Goal: Task Accomplishment & Management: Use online tool/utility

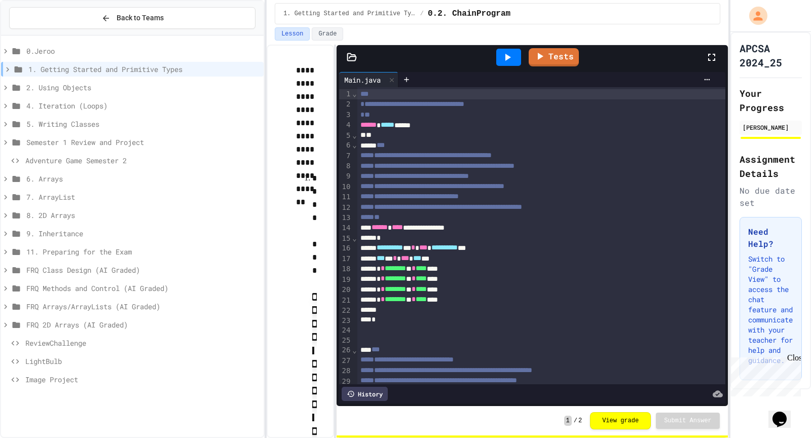
drag, startPoint x: 164, startPoint y: 84, endPoint x: 171, endPoint y: 84, distance: 7.6
click at [171, 84] on span "2. Using Objects" at bounding box center [142, 87] width 233 height 11
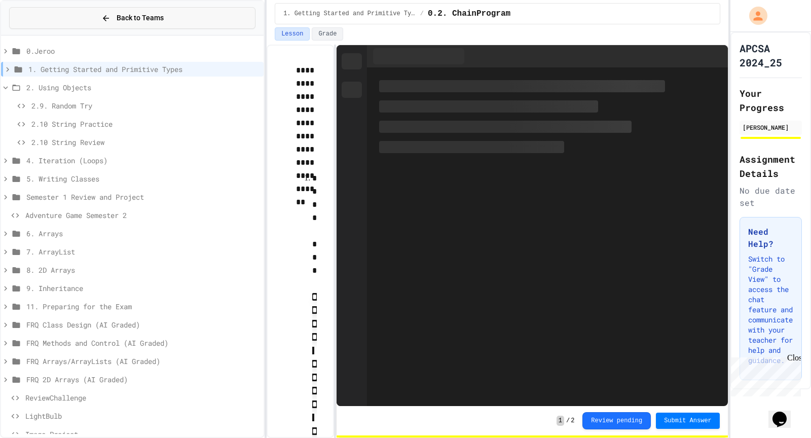
click at [65, 19] on button "Back to Teams" at bounding box center [132, 18] width 246 height 22
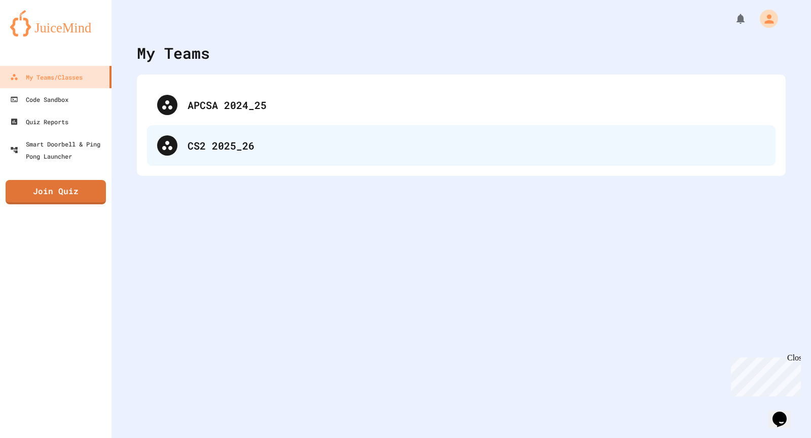
click at [189, 159] on div "CS2 2025_26" at bounding box center [461, 145] width 628 height 41
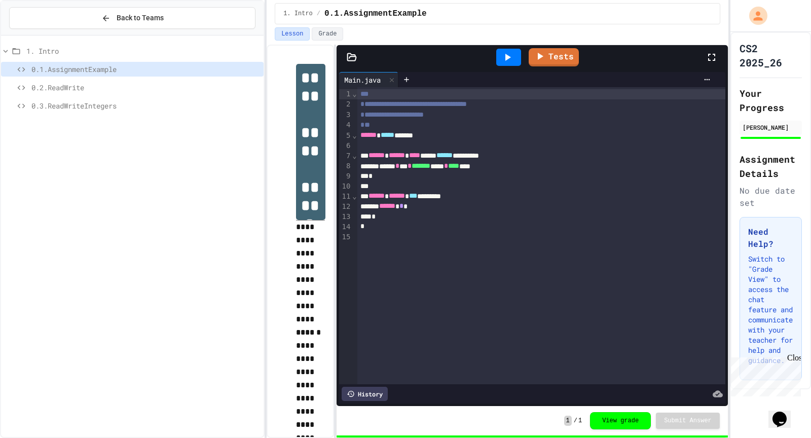
click at [145, 93] on div "0.2.ReadWrite" at bounding box center [132, 87] width 262 height 15
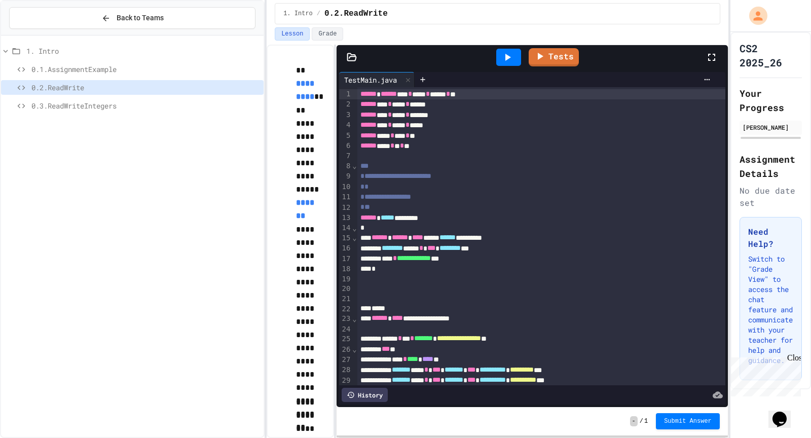
click at [156, 81] on div "0.2.ReadWrite" at bounding box center [132, 87] width 262 height 15
click at [155, 101] on span "0.3.ReadWriteIntegers" at bounding box center [145, 105] width 228 height 11
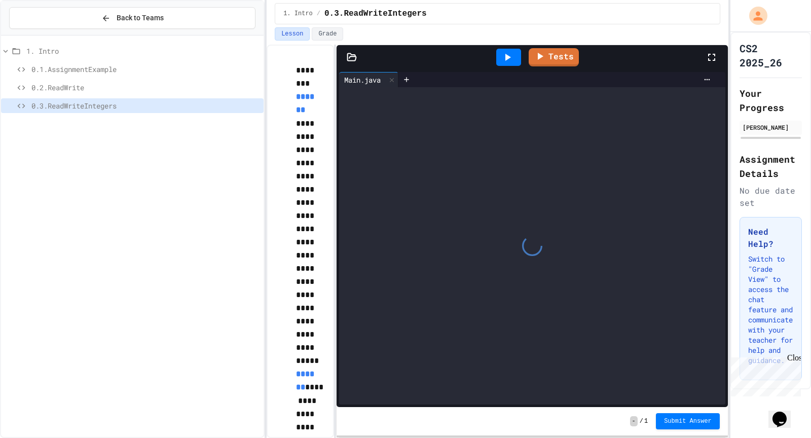
click at [180, 94] on div "0.2.ReadWrite" at bounding box center [132, 89] width 262 height 18
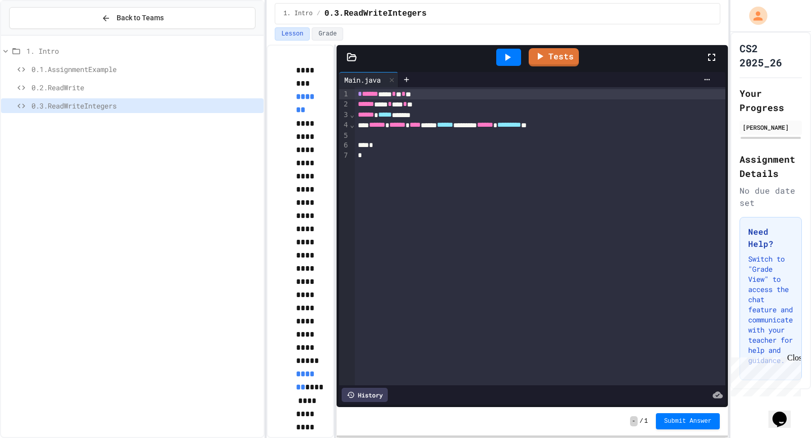
click at [421, 151] on div "*" at bounding box center [540, 155] width 371 height 10
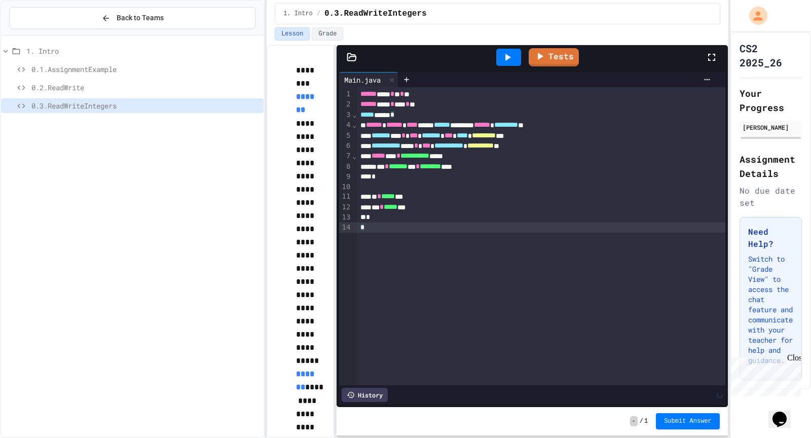
click at [500, 59] on div at bounding box center [508, 57] width 25 height 17
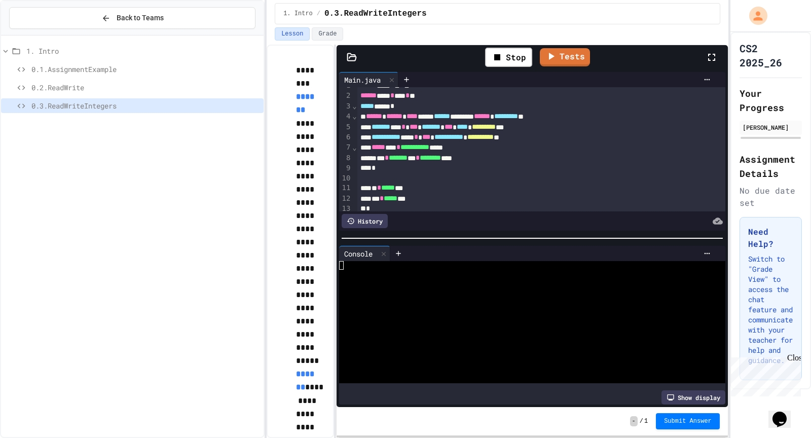
scroll to position [11, 0]
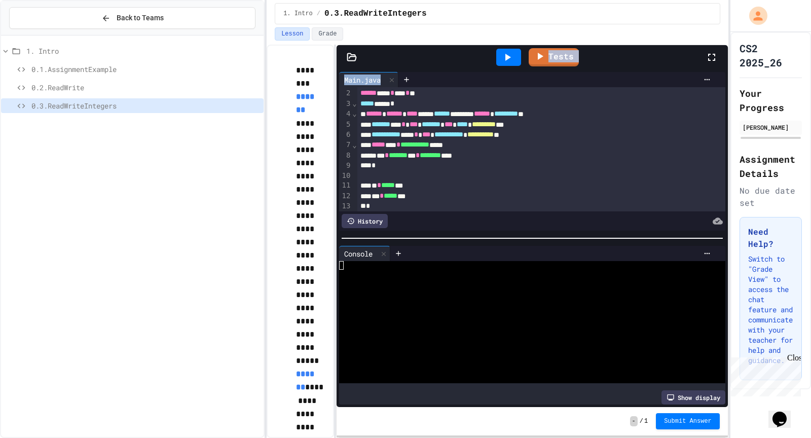
click at [511, 69] on div "**********" at bounding box center [531, 226] width 391 height 362
click at [510, 69] on div at bounding box center [508, 57] width 35 height 27
click at [499, 59] on div at bounding box center [508, 57] width 25 height 17
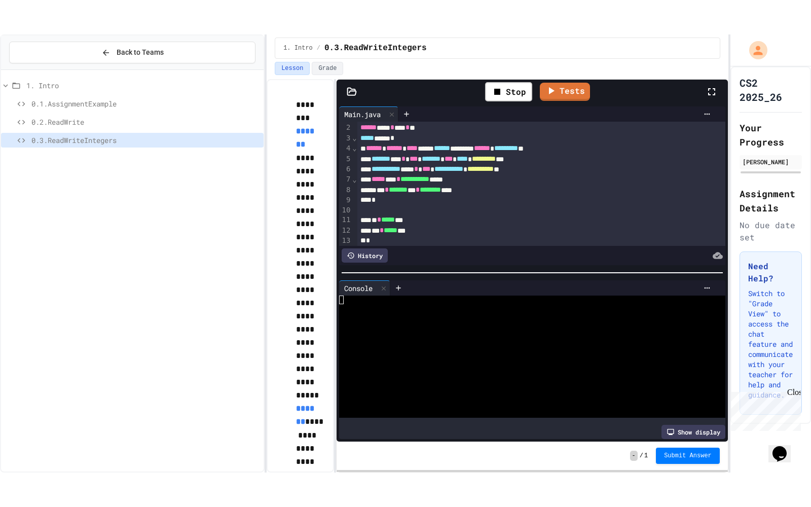
scroll to position [22, 0]
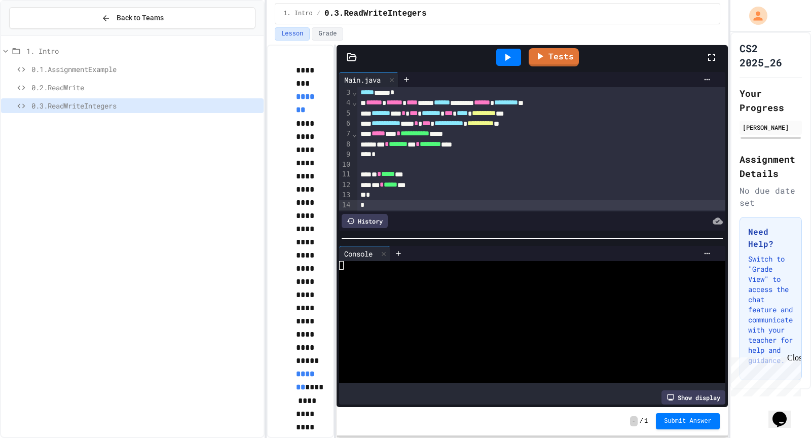
click at [511, 58] on icon at bounding box center [507, 57] width 12 height 12
click at [354, 60] on icon at bounding box center [352, 57] width 10 height 10
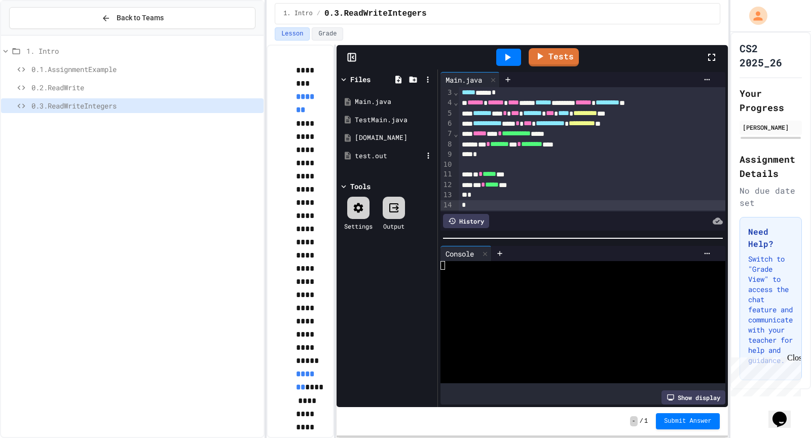
click at [365, 153] on div "test.out" at bounding box center [389, 156] width 68 height 10
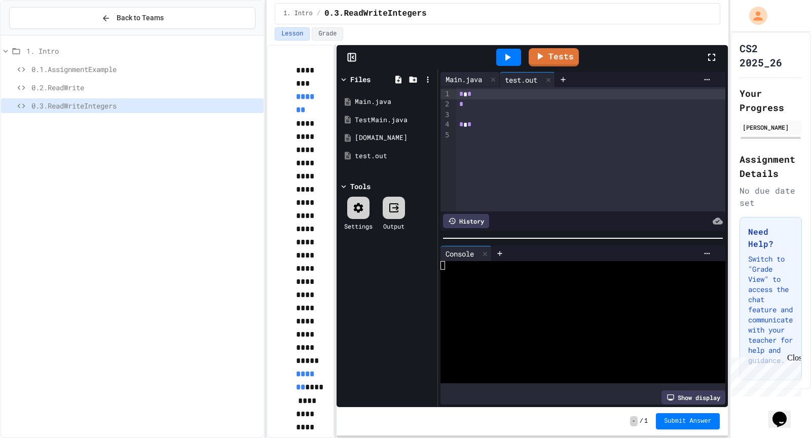
click at [468, 77] on div "Main.java" at bounding box center [463, 79] width 47 height 11
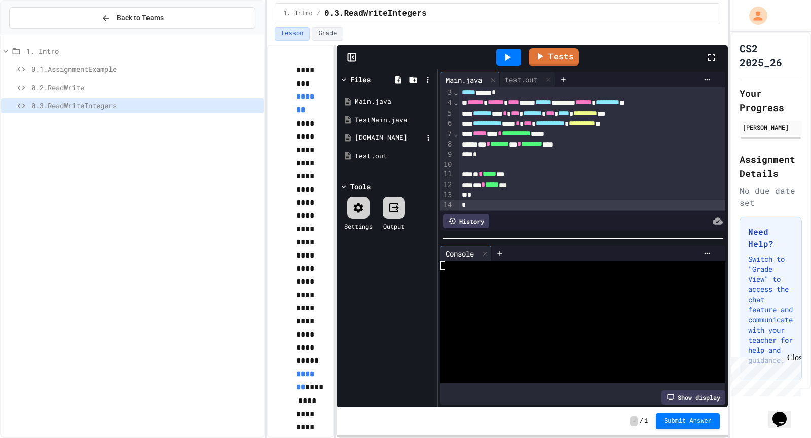
click at [393, 129] on div "[DOMAIN_NAME]" at bounding box center [387, 138] width 96 height 18
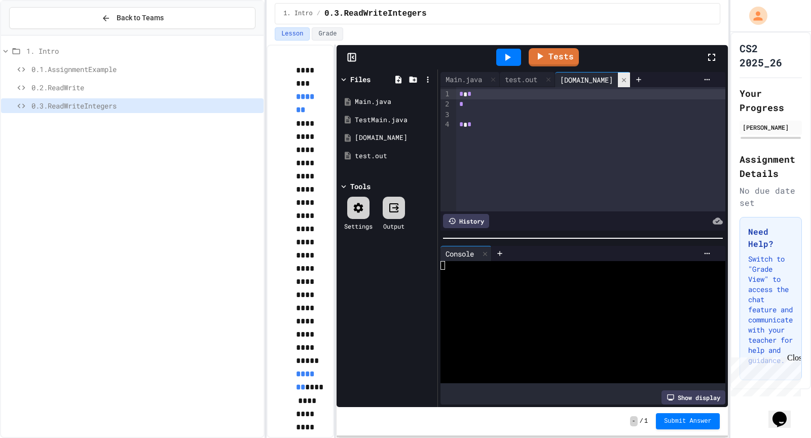
click at [618, 73] on div at bounding box center [624, 79] width 12 height 15
click at [550, 78] on icon at bounding box center [548, 80] width 4 height 4
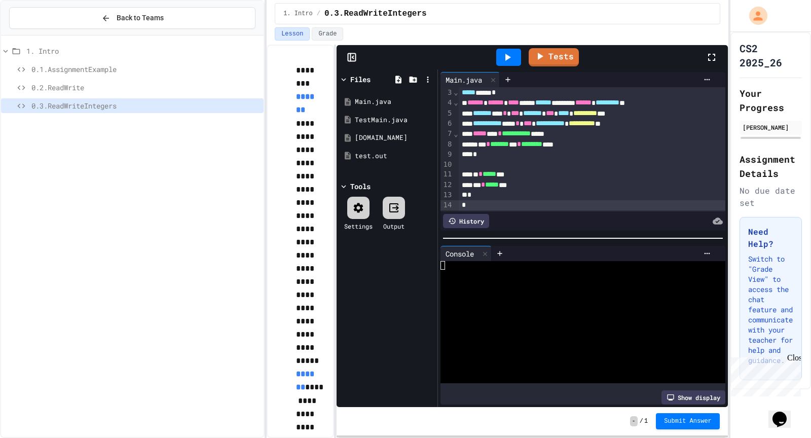
click at [550, 62] on link "Tests" at bounding box center [553, 57] width 50 height 18
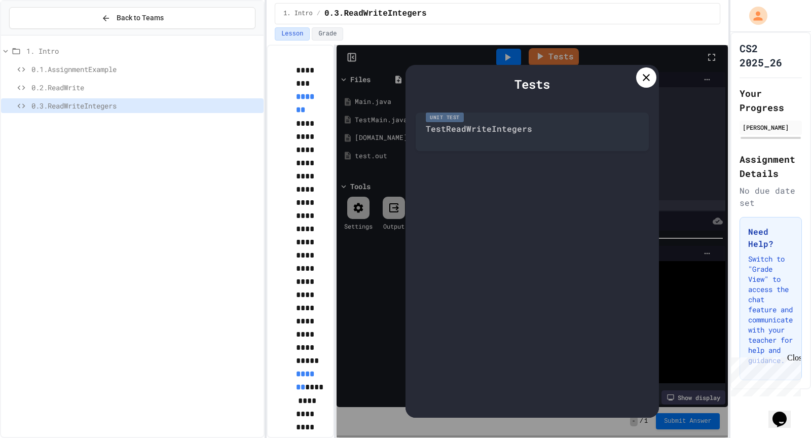
click at [509, 132] on div "Unit Test TestReadWriteIntegers" at bounding box center [531, 129] width 233 height 44
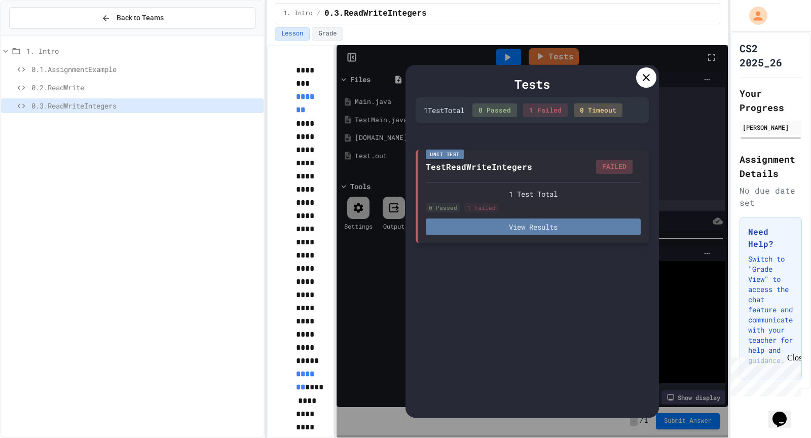
click at [537, 218] on button "View Results" at bounding box center [533, 226] width 215 height 17
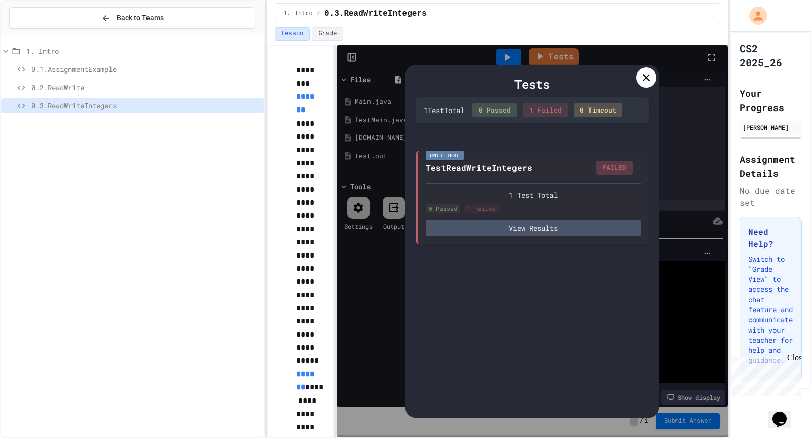
click at [643, 77] on icon at bounding box center [646, 77] width 12 height 12
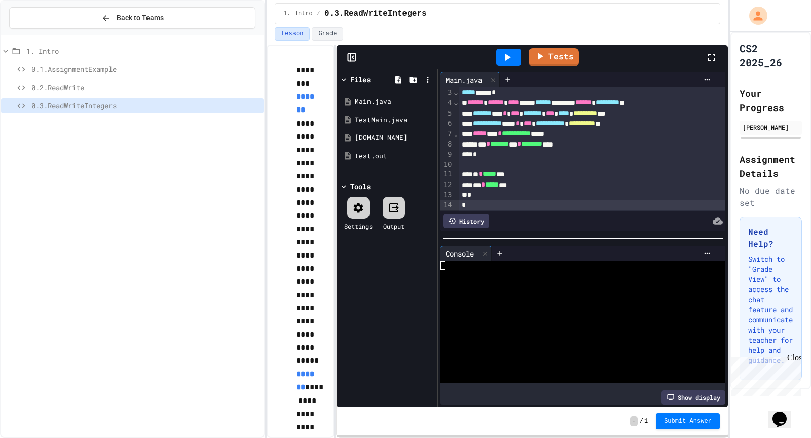
click at [709, 54] on icon at bounding box center [711, 57] width 7 height 7
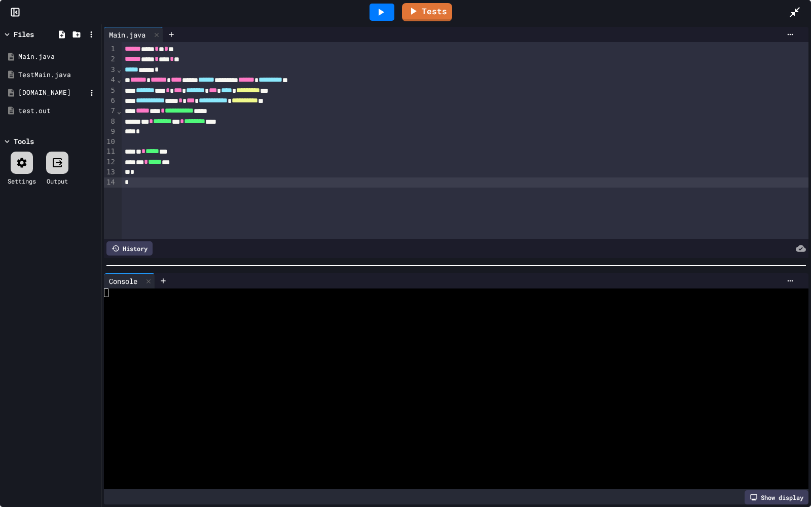
click at [68, 93] on div "[DOMAIN_NAME]" at bounding box center [52, 93] width 68 height 10
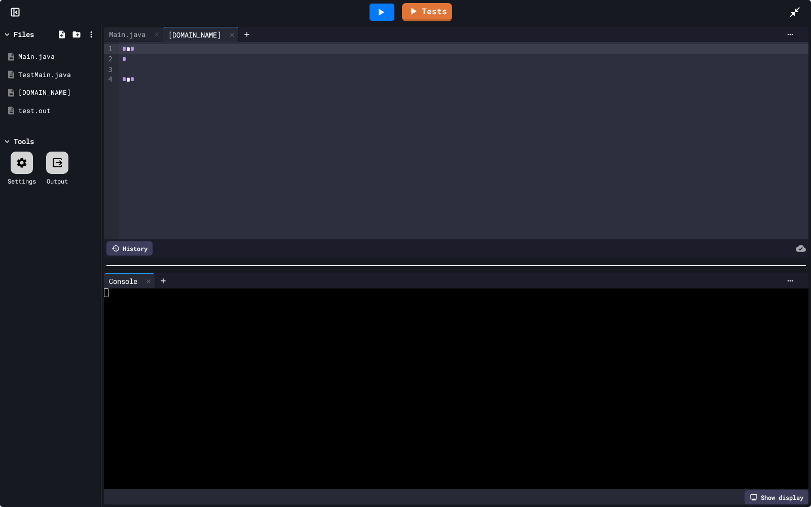
click at [116, 25] on div "Tests" at bounding box center [409, 11] width 758 height 27
click at [117, 30] on div "Main.java" at bounding box center [127, 34] width 47 height 11
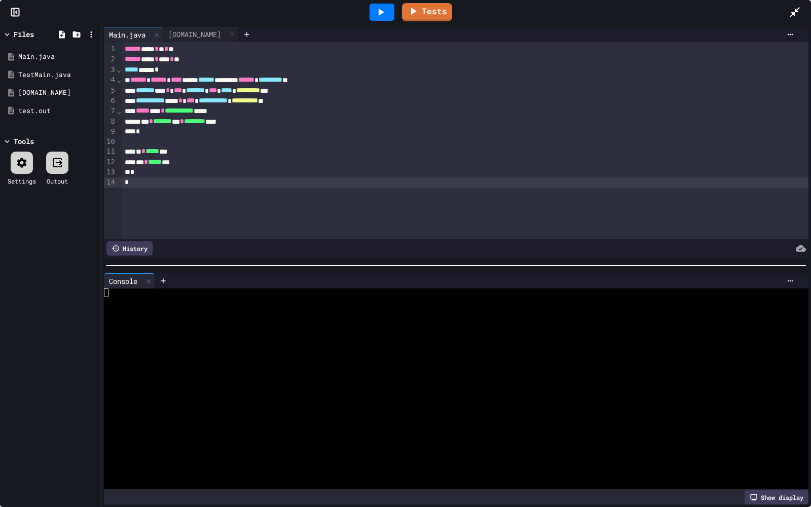
click at [174, 42] on div "**********" at bounding box center [465, 140] width 686 height 197
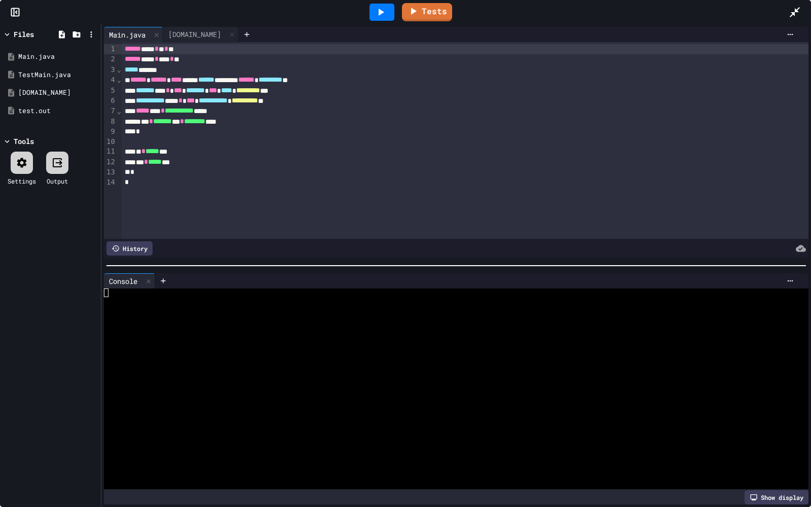
click at [181, 52] on div "****** **** * ** * **" at bounding box center [465, 49] width 686 height 10
click at [181, 39] on div "[DOMAIN_NAME]" at bounding box center [194, 34] width 63 height 11
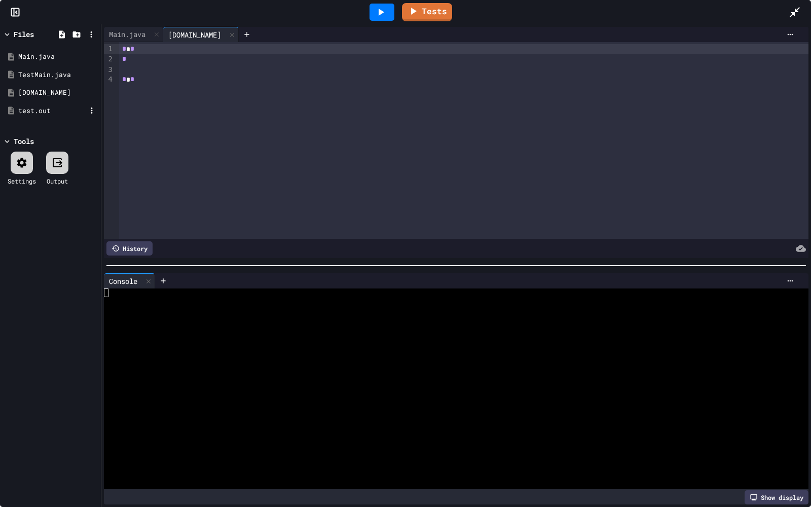
click at [47, 109] on div "test.out" at bounding box center [52, 111] width 68 height 10
click at [201, 32] on div "[DOMAIN_NAME]" at bounding box center [194, 34] width 63 height 11
click at [132, 32] on div "Main.java" at bounding box center [127, 34] width 47 height 11
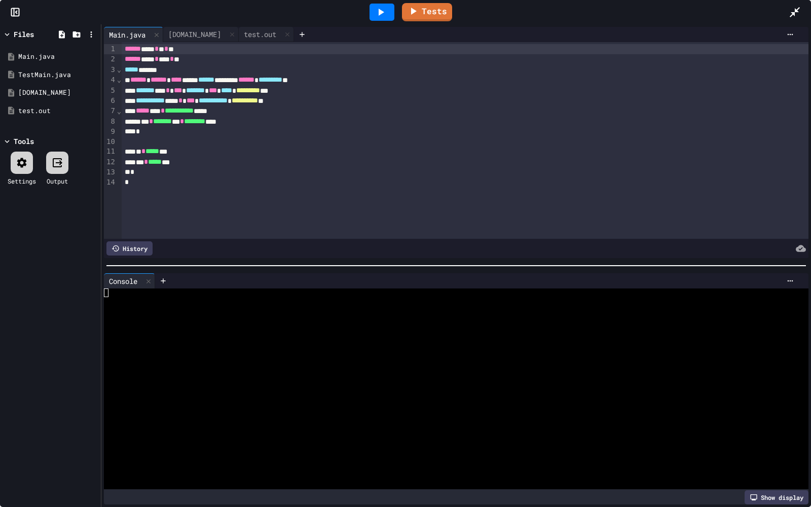
click at [382, 11] on icon at bounding box center [381, 12] width 6 height 7
click at [192, 26] on div "Stop Tests" at bounding box center [409, 11] width 758 height 29
click at [239, 31] on div "test.out" at bounding box center [260, 34] width 43 height 11
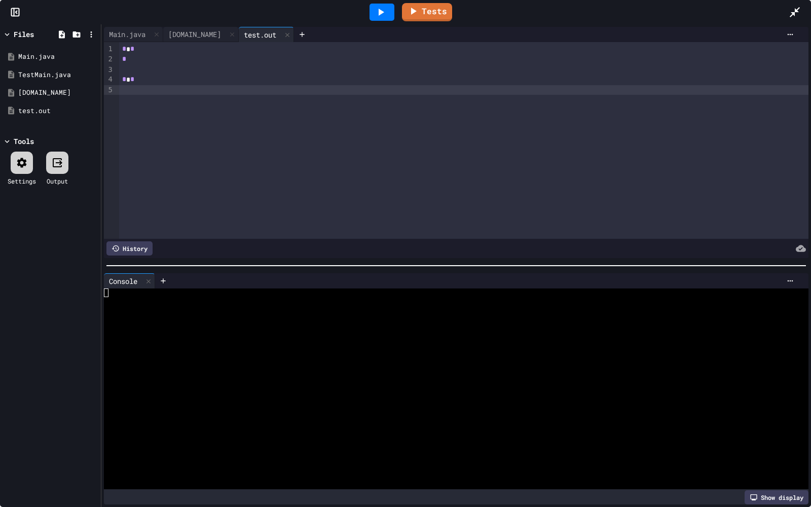
click at [364, 89] on div at bounding box center [463, 90] width 689 height 10
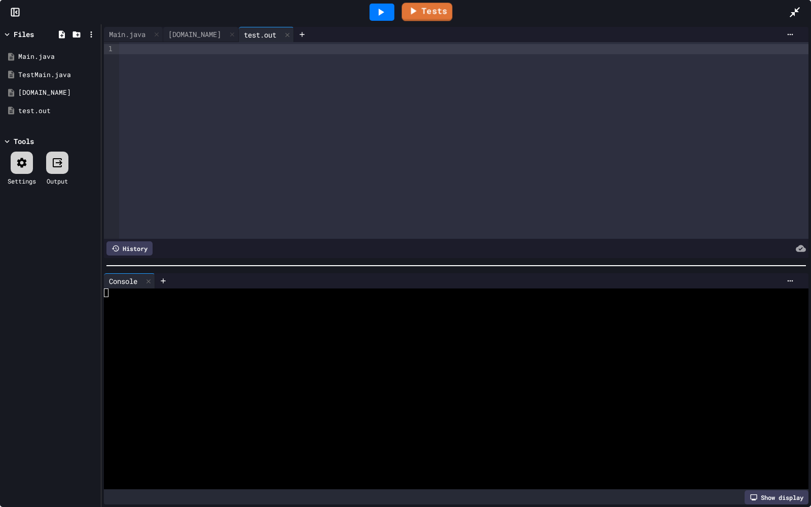
click at [425, 18] on link "Tests" at bounding box center [427, 12] width 51 height 18
click at [421, 15] on link "Tests" at bounding box center [427, 11] width 50 height 19
click at [417, 25] on div "Tests" at bounding box center [409, 11] width 758 height 27
click at [417, 17] on link "Tests" at bounding box center [426, 11] width 51 height 19
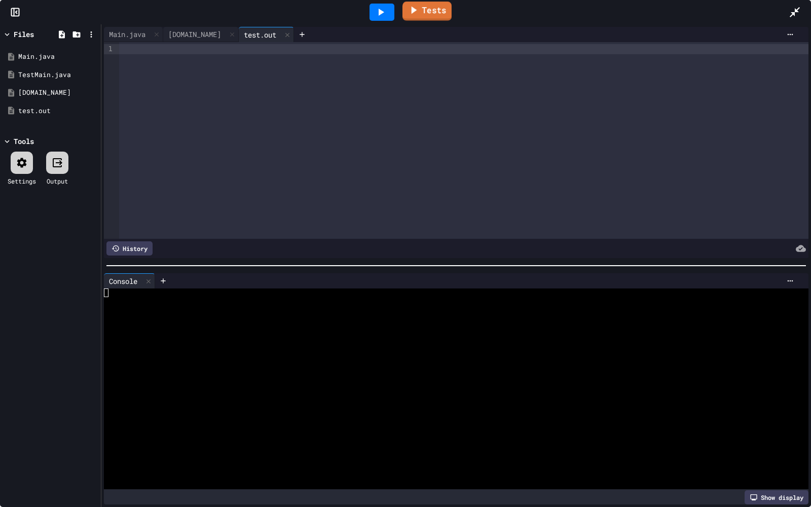
click at [417, 17] on link "Tests" at bounding box center [426, 11] width 49 height 19
click at [427, 20] on link "Tests" at bounding box center [427, 12] width 50 height 18
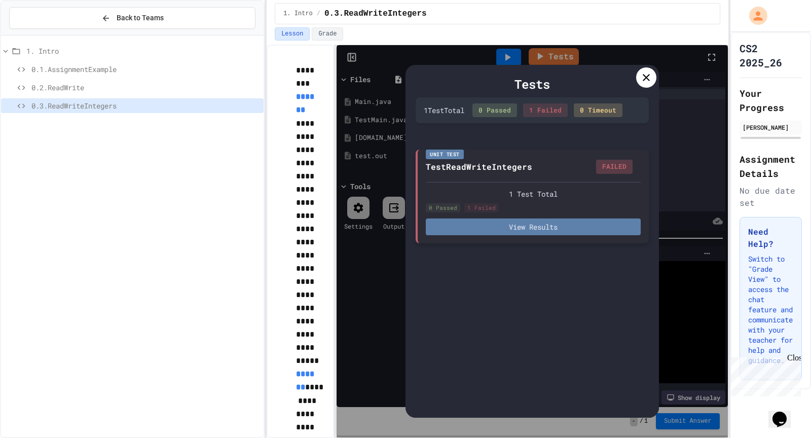
click at [549, 227] on button "View Results" at bounding box center [533, 226] width 215 height 17
click at [549, 224] on button "View Results" at bounding box center [533, 226] width 215 height 17
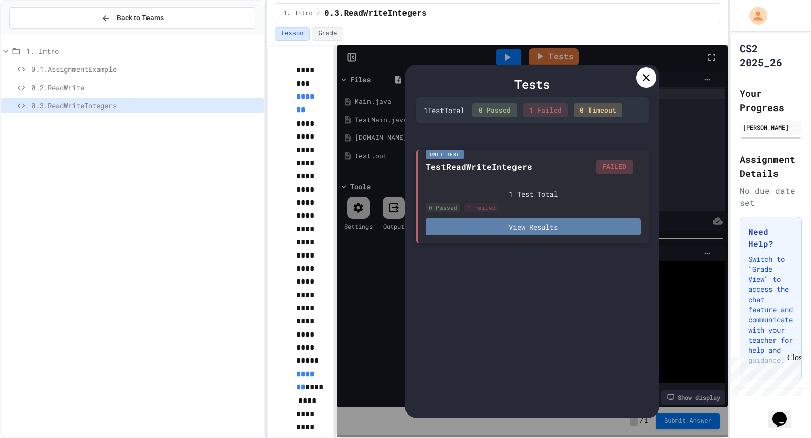
click at [491, 233] on button "View Results" at bounding box center [533, 226] width 215 height 17
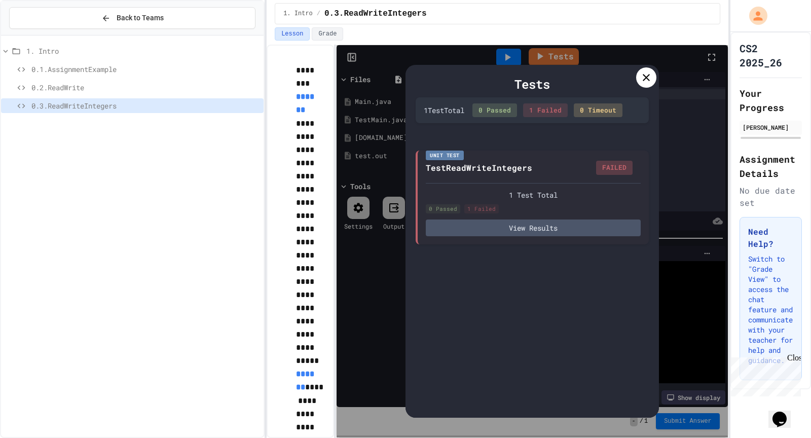
click at [641, 75] on icon at bounding box center [646, 77] width 12 height 12
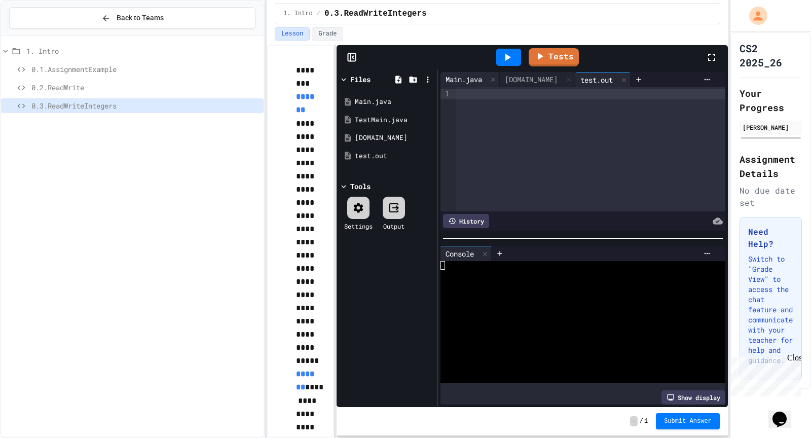
click at [450, 79] on div "Main.java" at bounding box center [463, 79] width 47 height 11
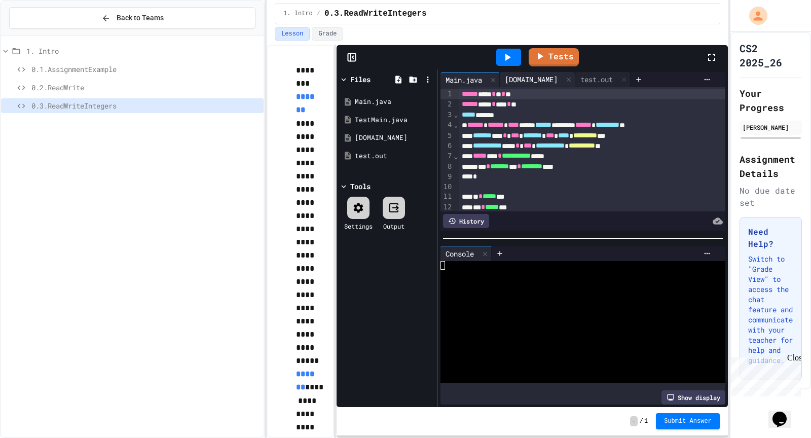
click at [531, 74] on div "[DOMAIN_NAME]" at bounding box center [531, 79] width 63 height 11
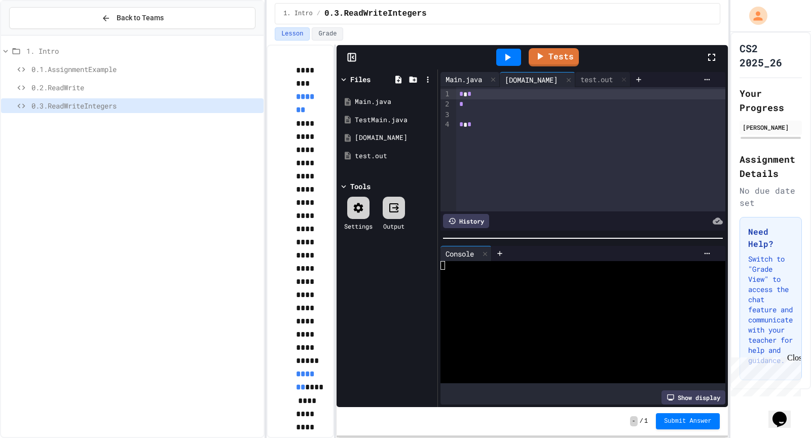
click at [461, 84] on div "Main.java" at bounding box center [469, 79] width 59 height 15
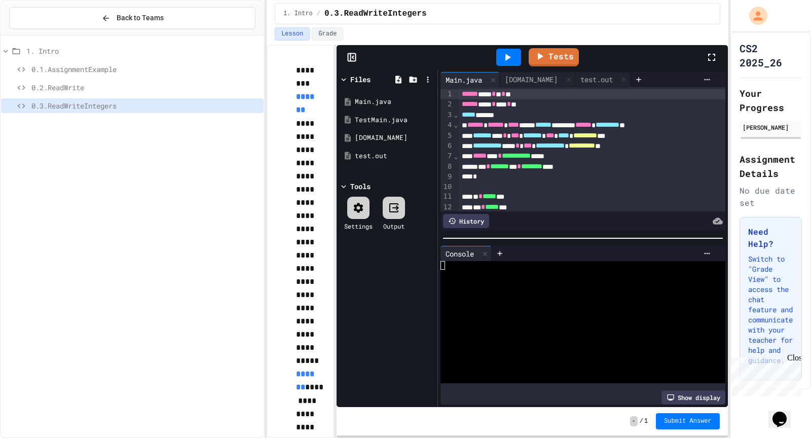
click at [461, 84] on div "Main.java" at bounding box center [469, 79] width 59 height 15
click at [516, 120] on div "****** ****** **** ***** ****** ******** ****** ********* *" at bounding box center [591, 125] width 267 height 10
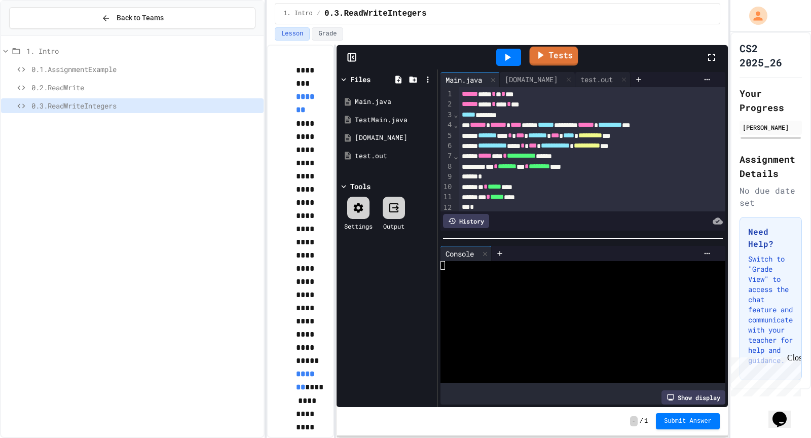
click at [560, 56] on link "Tests" at bounding box center [553, 56] width 49 height 19
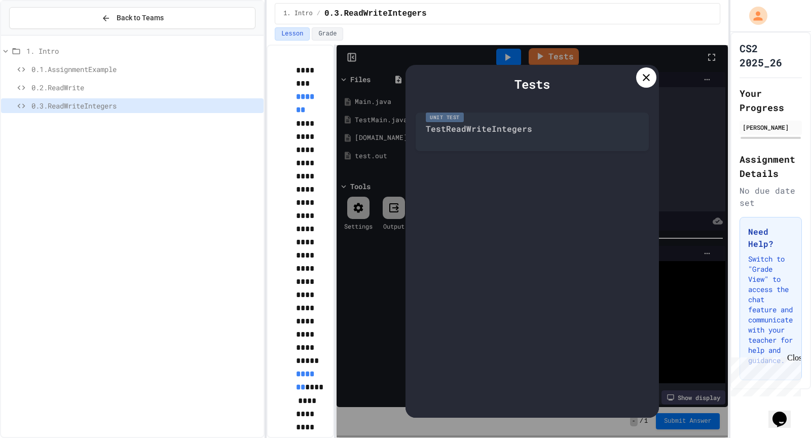
click at [504, 146] on div "Unit Test TestReadWriteIntegers" at bounding box center [531, 129] width 233 height 44
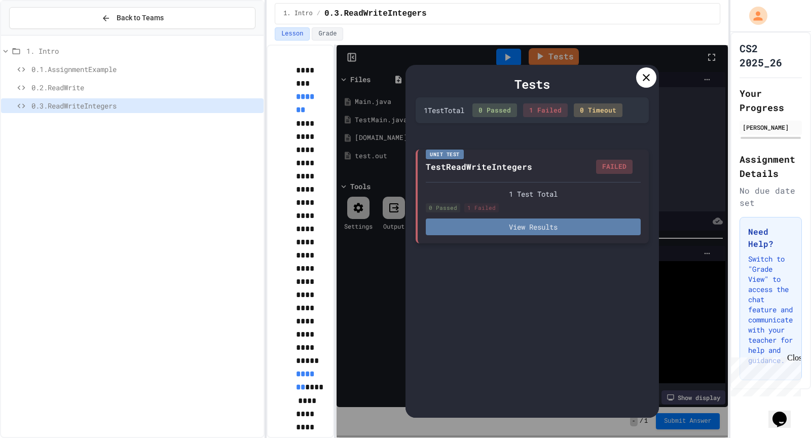
click at [531, 223] on button "View Results" at bounding box center [533, 226] width 215 height 17
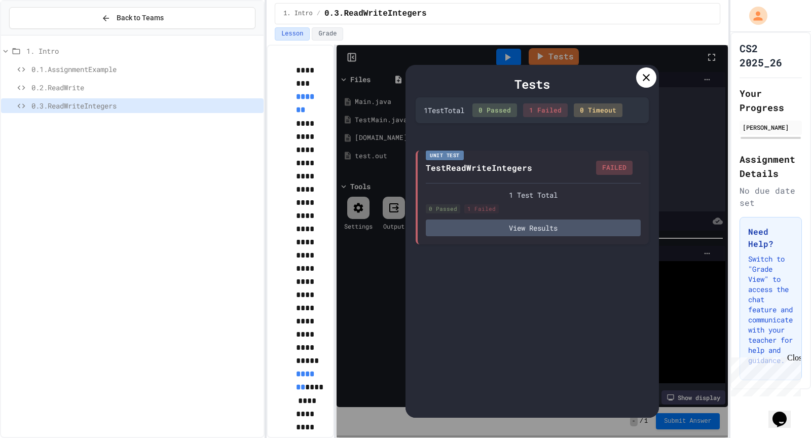
click at [641, 69] on div at bounding box center [646, 77] width 20 height 20
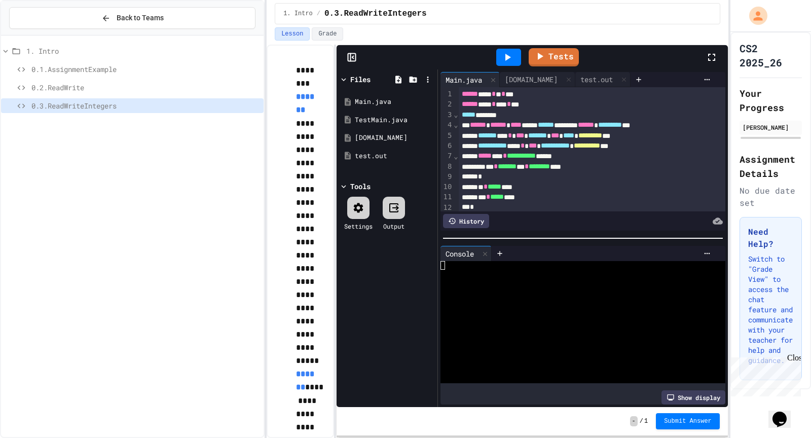
click at [709, 60] on icon at bounding box center [711, 57] width 12 height 12
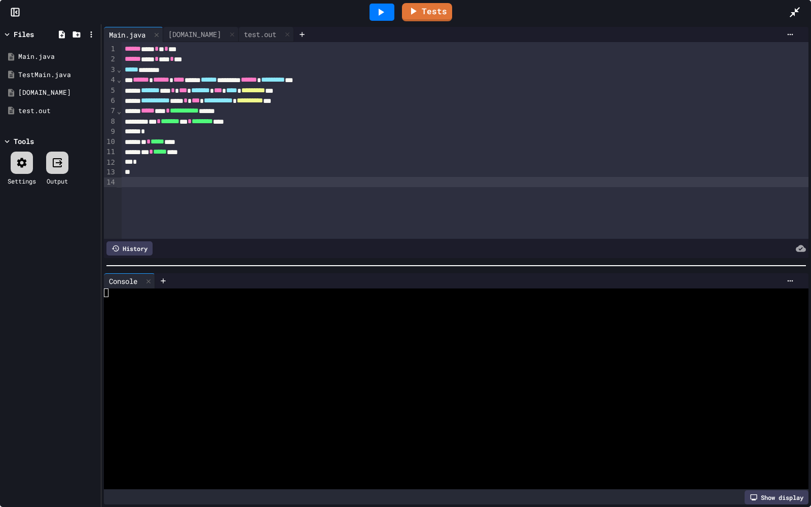
click at [64, 124] on div "Main.java TestMain.java [DOMAIN_NAME] [DOMAIN_NAME]" at bounding box center [51, 84] width 96 height 84
click at [58, 106] on div "test.out" at bounding box center [52, 111] width 68 height 10
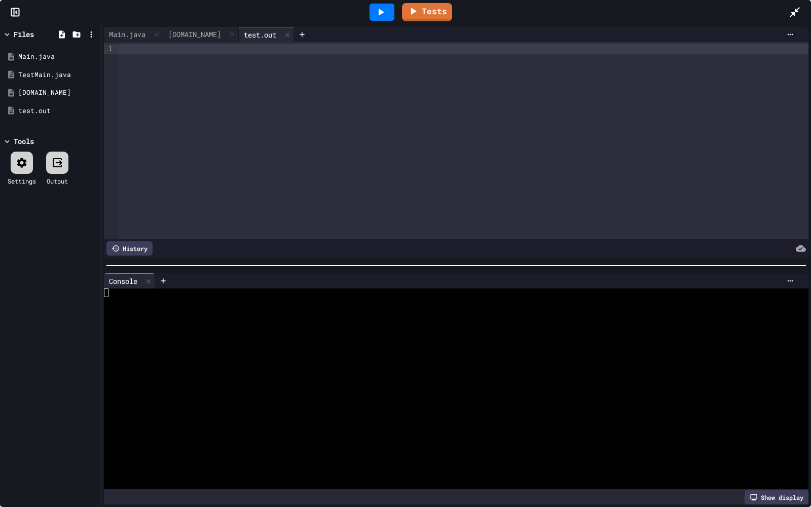
click at [143, 77] on div at bounding box center [463, 140] width 689 height 197
click at [281, 35] on div at bounding box center [287, 34] width 12 height 15
click at [228, 38] on icon at bounding box center [231, 34] width 7 height 7
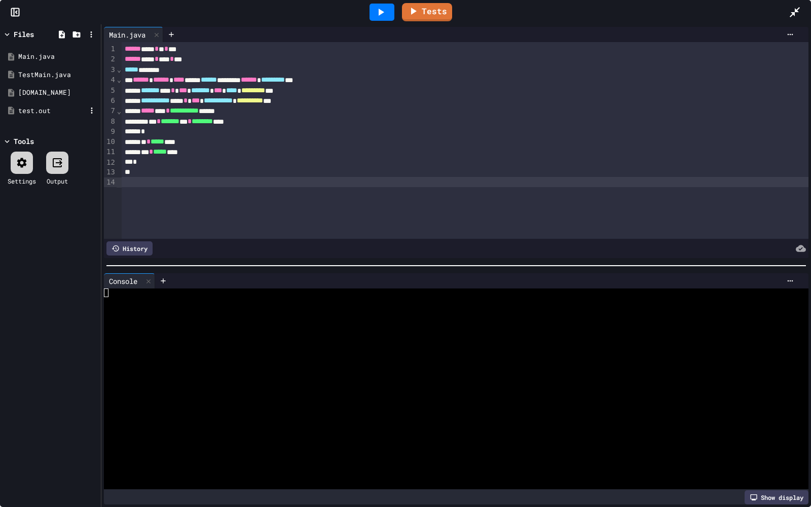
click at [65, 113] on div "test.out" at bounding box center [52, 111] width 68 height 10
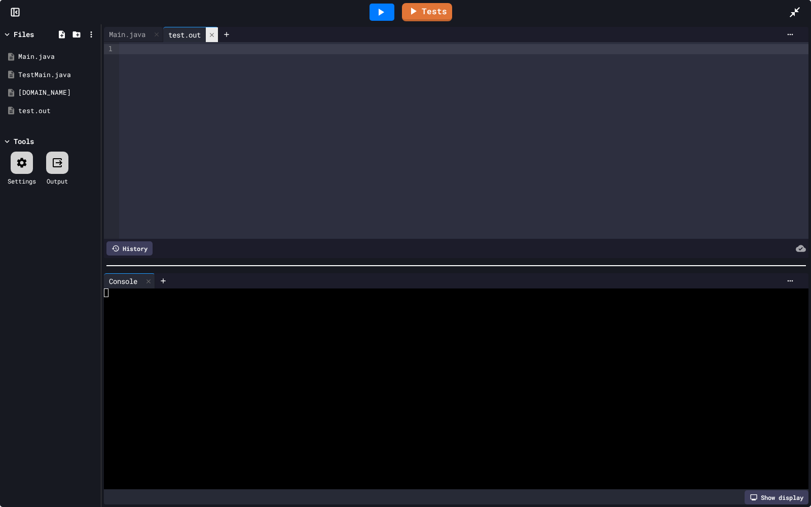
click at [218, 31] on div at bounding box center [212, 34] width 12 height 15
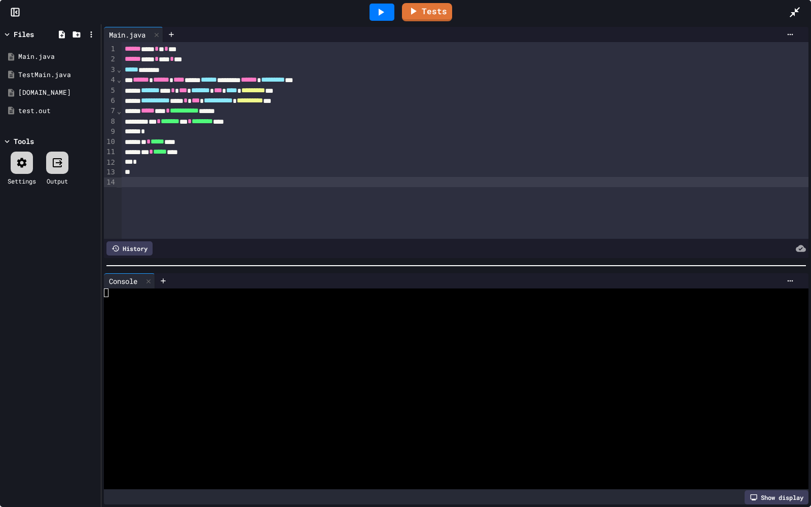
click at [376, 14] on icon at bounding box center [380, 12] width 12 height 12
click at [21, 114] on div "test.out" at bounding box center [52, 111] width 68 height 10
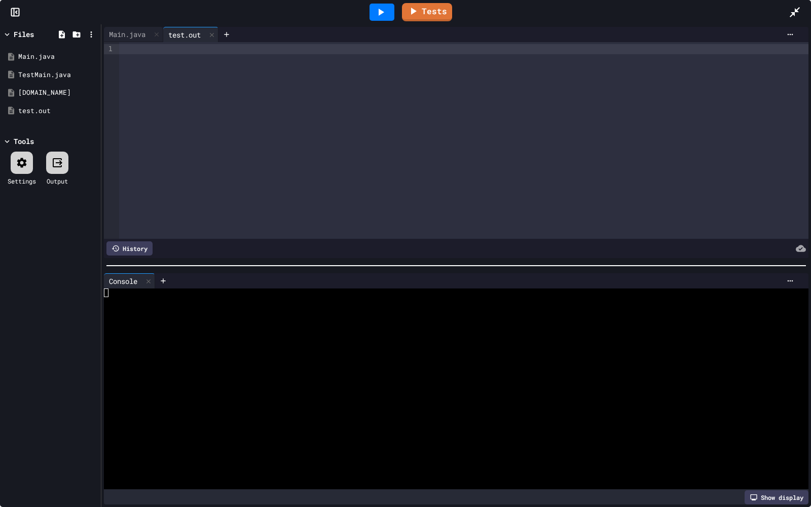
click at [155, 69] on div at bounding box center [463, 140] width 689 height 197
click at [121, 31] on div "Main.java" at bounding box center [127, 34] width 47 height 11
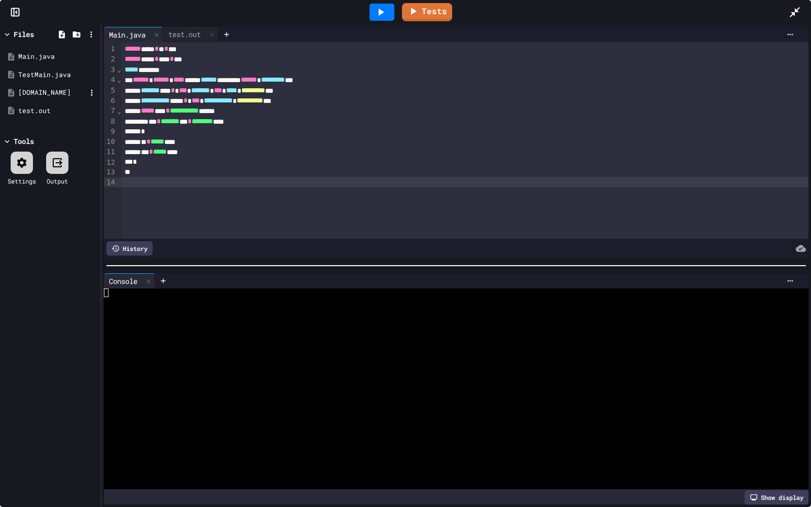
click at [56, 93] on div "[DOMAIN_NAME]" at bounding box center [52, 93] width 68 height 10
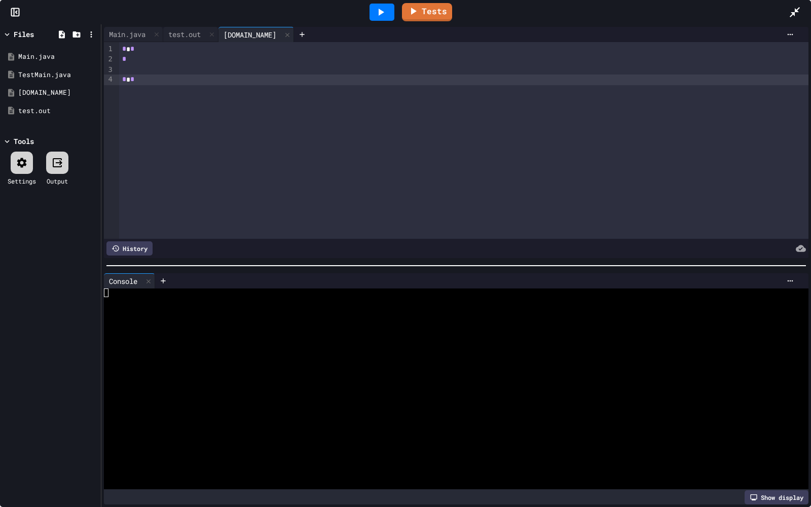
click at [213, 87] on div "* * * * *" at bounding box center [463, 140] width 689 height 197
click at [126, 33] on div "Main.java" at bounding box center [127, 34] width 47 height 11
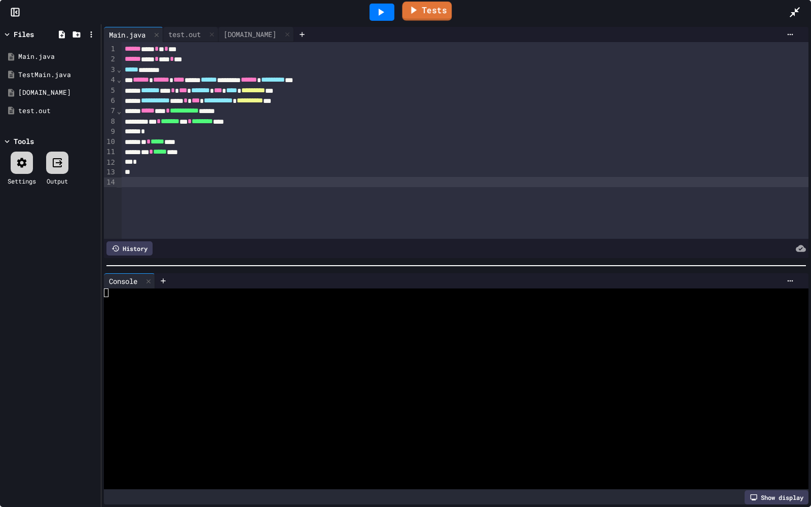
click at [427, 16] on link "Tests" at bounding box center [427, 11] width 50 height 19
click at [426, 15] on link "Tests" at bounding box center [427, 10] width 47 height 19
click at [419, 13] on link "Tests" at bounding box center [427, 10] width 46 height 19
click at [426, 5] on link "Tests" at bounding box center [427, 12] width 50 height 18
click at [426, 5] on link "Tests" at bounding box center [427, 10] width 46 height 19
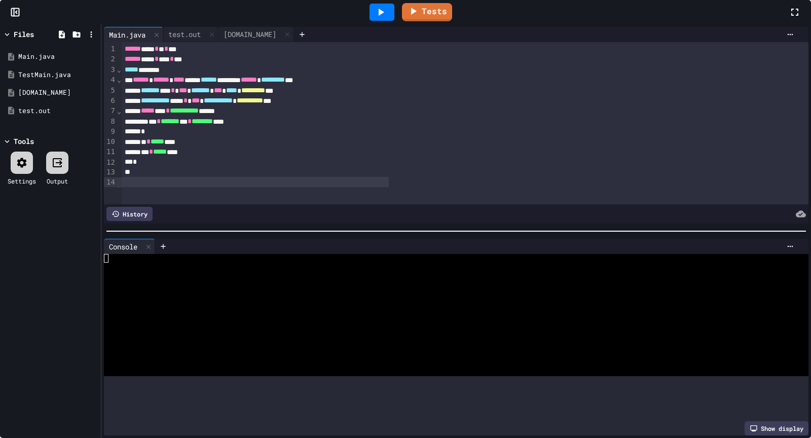
click at [692, 188] on div "Tests 1 Test Total 0 Passed 1 Failed 0 Timeout Unit Test TestReadWriteIntegers …" at bounding box center [531, 241] width 391 height 392
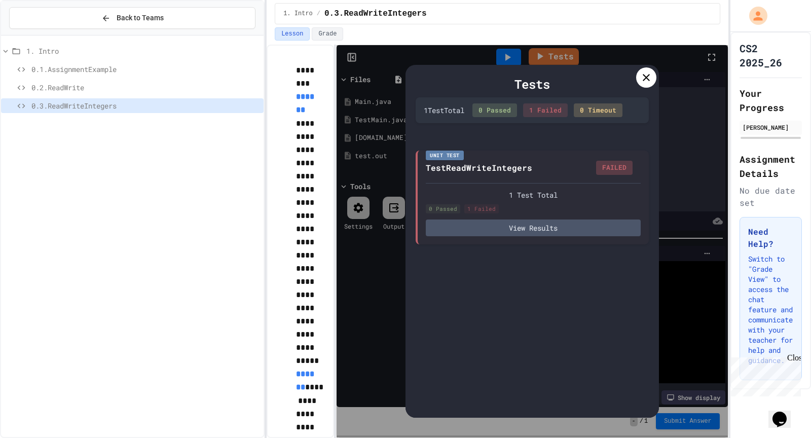
click at [650, 71] on icon at bounding box center [646, 77] width 12 height 12
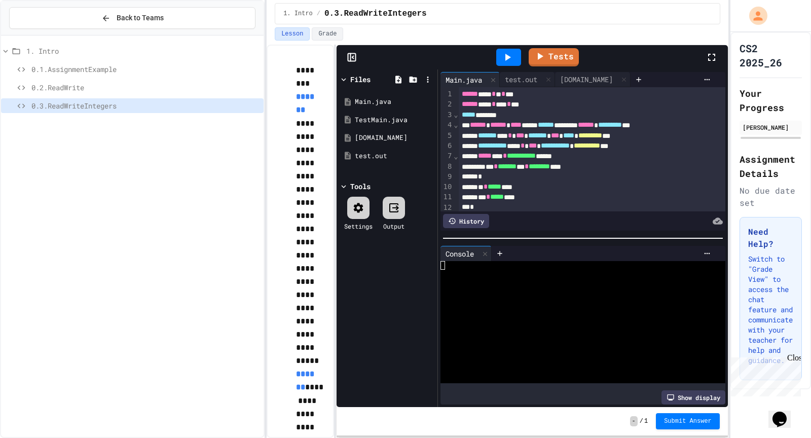
click at [650, 72] on div at bounding box center [672, 79] width 84 height 15
click at [196, 94] on div "0.2.ReadWrite" at bounding box center [132, 89] width 262 height 18
click at [221, 98] on div "0.3.ReadWriteIntegers" at bounding box center [132, 105] width 262 height 15
click at [122, 93] on div "0.2.ReadWrite" at bounding box center [132, 87] width 262 height 15
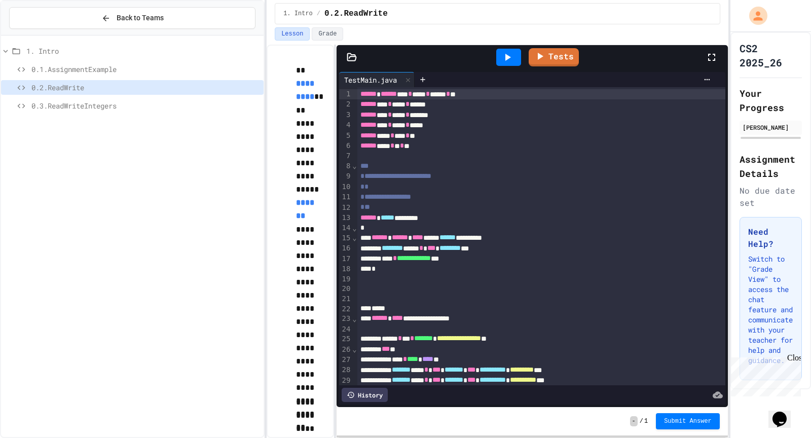
click at [501, 151] on div at bounding box center [541, 156] width 368 height 10
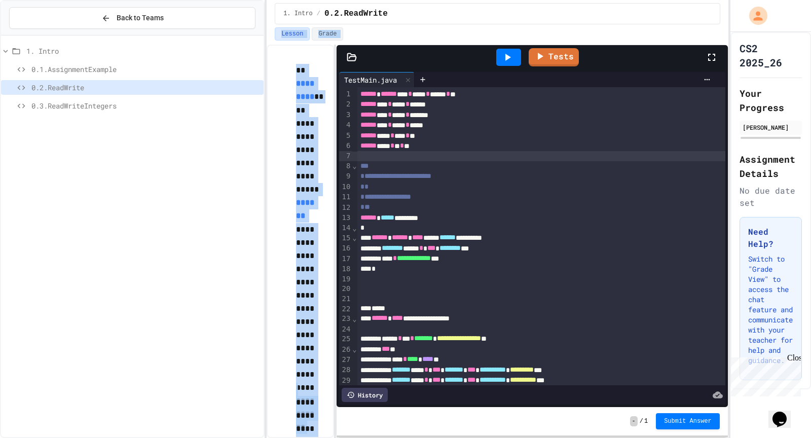
click at [530, 8] on div "**********" at bounding box center [497, 219] width 462 height 438
click at [366, 55] on div at bounding box center [351, 57] width 30 height 10
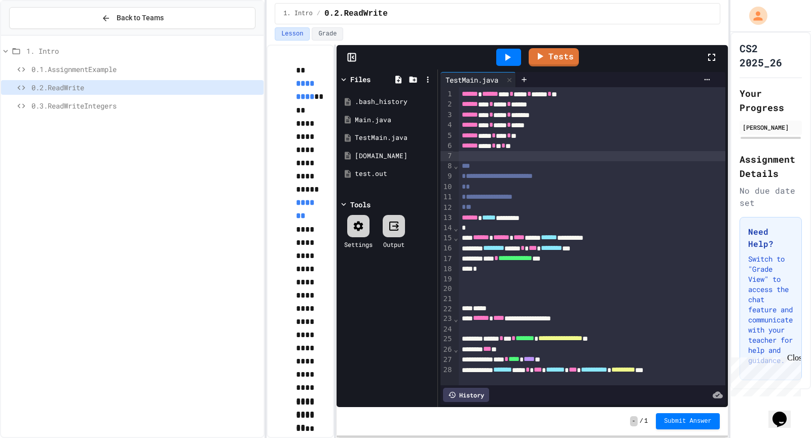
click at [366, 55] on div at bounding box center [351, 57] width 30 height 10
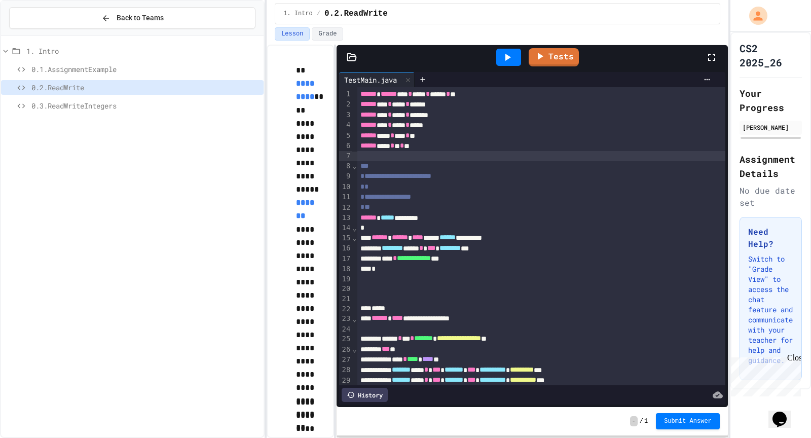
click at [366, 55] on div at bounding box center [351, 57] width 30 height 10
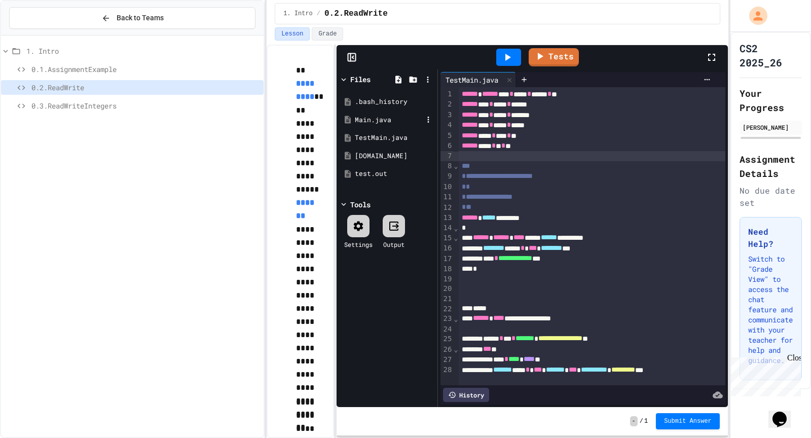
click at [379, 122] on div "Main.java" at bounding box center [389, 120] width 68 height 10
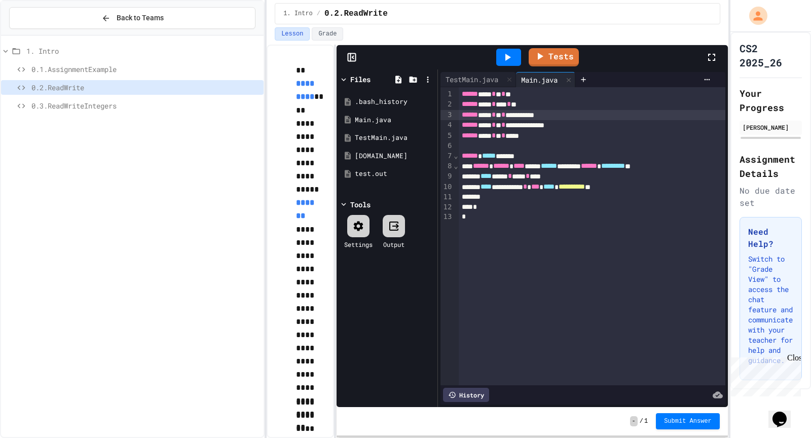
click at [473, 119] on div "**********" at bounding box center [591, 115] width 267 height 10
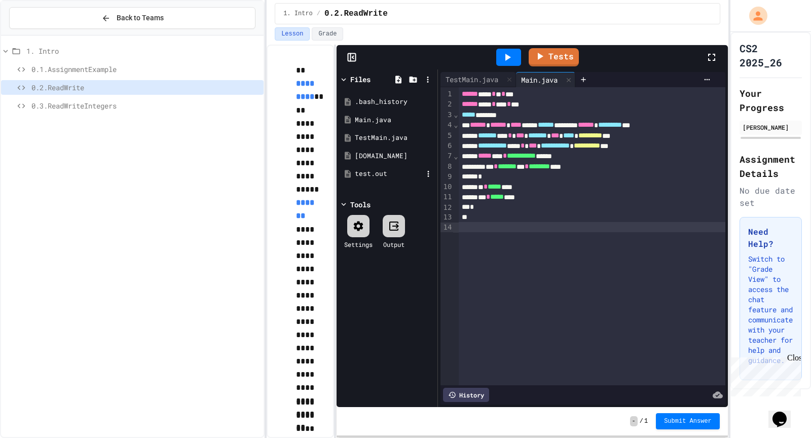
click at [349, 170] on icon at bounding box center [348, 174] width 6 height 8
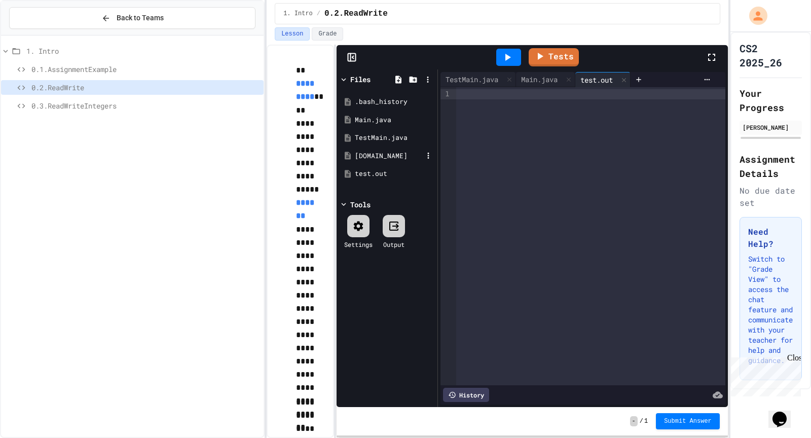
click at [364, 151] on div "[DOMAIN_NAME]" at bounding box center [389, 156] width 68 height 10
click at [627, 81] on icon at bounding box center [623, 79] width 7 height 7
click at [638, 81] on div at bounding box center [644, 79] width 12 height 15
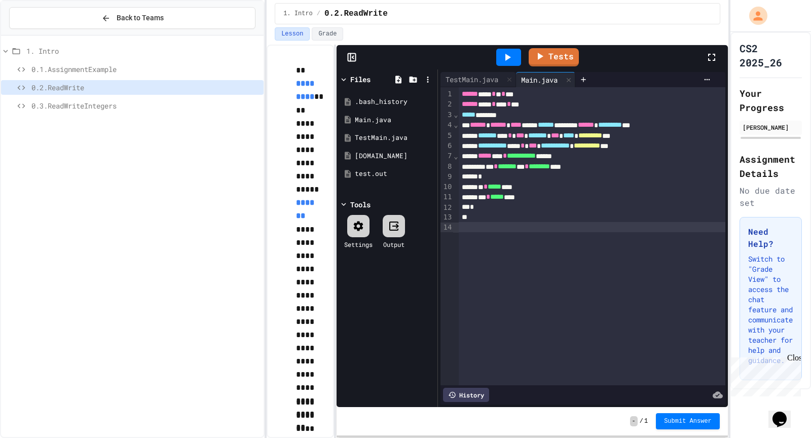
click at [629, 81] on div at bounding box center [652, 79] width 123 height 8
click at [516, 57] on div at bounding box center [508, 57] width 25 height 17
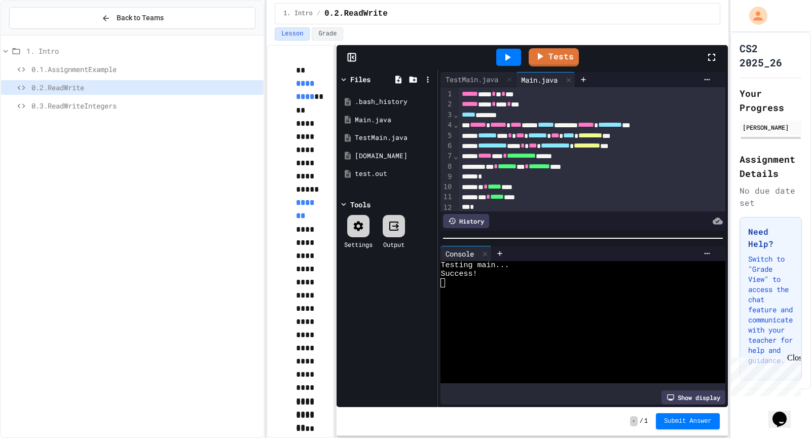
click at [558, 54] on link "Tests" at bounding box center [553, 57] width 50 height 18
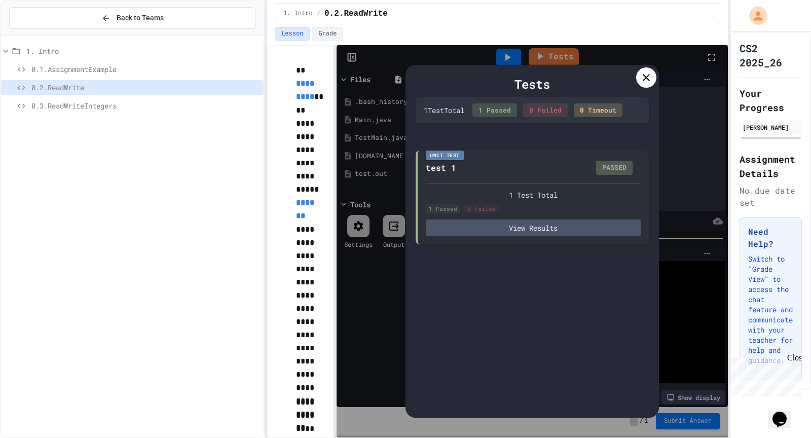
click at [652, 75] on div at bounding box center [646, 77] width 20 height 20
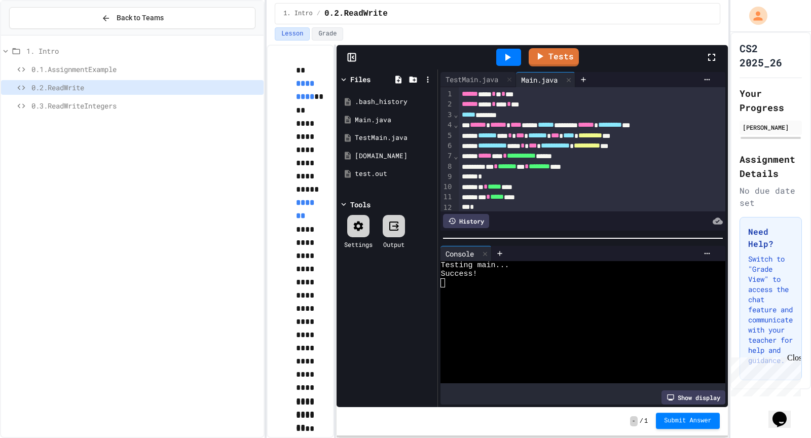
click at [690, 428] on button "Submit Answer" at bounding box center [688, 420] width 64 height 16
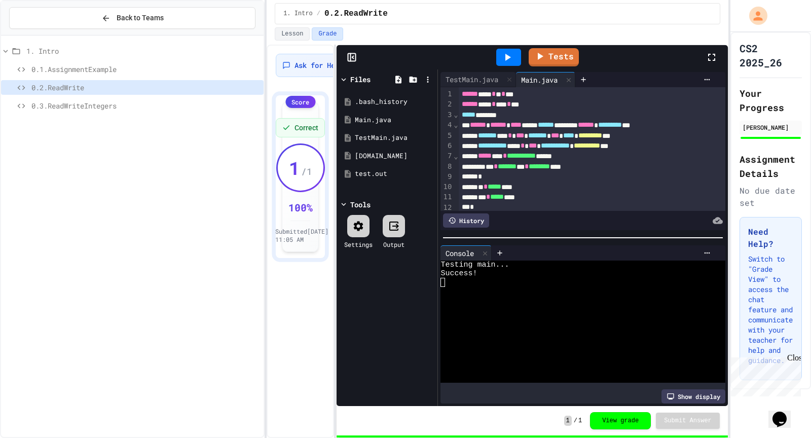
click at [71, 120] on div "1. Intro 0.1.AssignmentExample 0.2.ReadWrite 0.3.ReadWriteIntegers" at bounding box center [132, 237] width 262 height 394
click at [84, 110] on div "0.3.ReadWriteIntegers" at bounding box center [132, 105] width 262 height 15
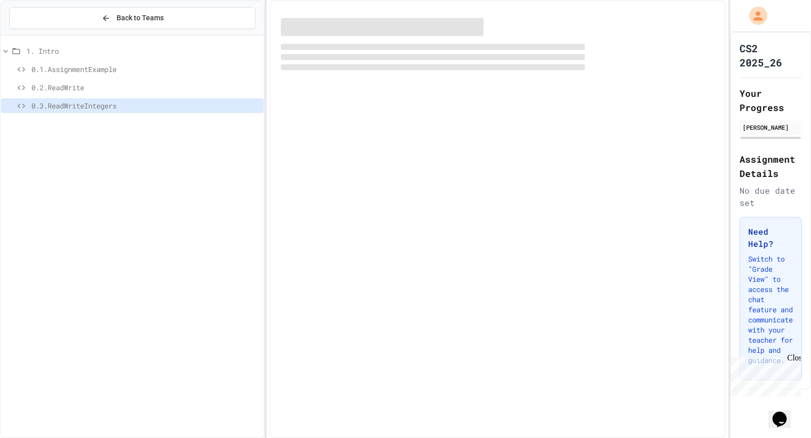
drag, startPoint x: 84, startPoint y: 110, endPoint x: 85, endPoint y: 117, distance: 6.2
click at [85, 111] on div "0.3.ReadWriteIntegers" at bounding box center [132, 105] width 262 height 15
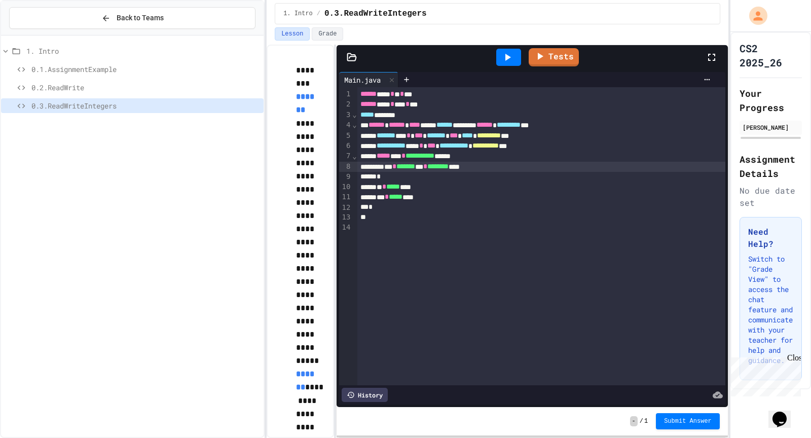
click at [448, 165] on span "********" at bounding box center [437, 166] width 21 height 7
click at [510, 49] on div at bounding box center [508, 57] width 25 height 17
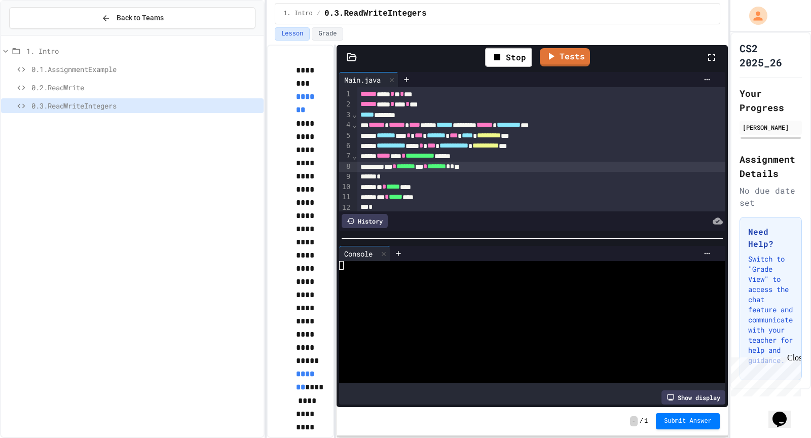
scroll to position [22, 0]
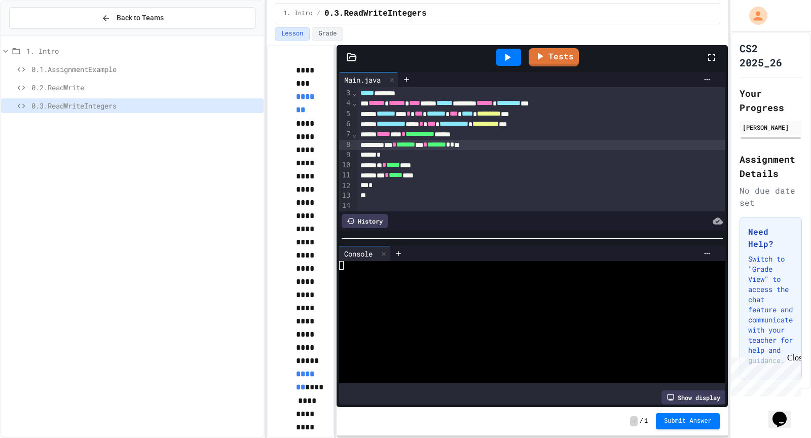
click at [568, 80] on div at bounding box center [564, 79] width 300 height 8
click at [353, 52] on icon at bounding box center [352, 57] width 10 height 10
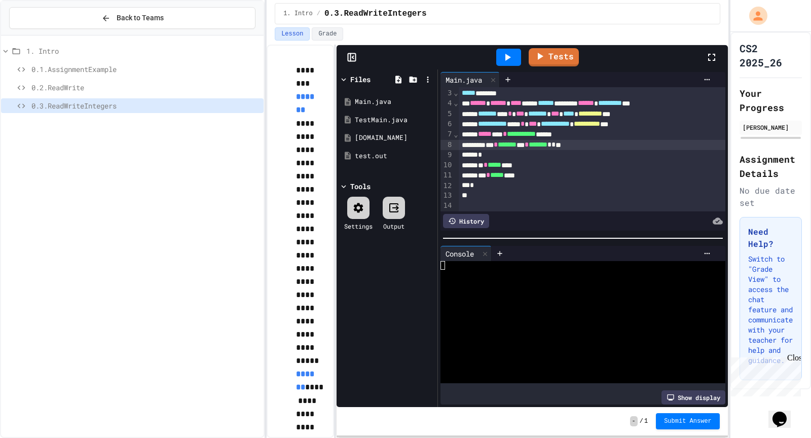
click at [379, 165] on div "Main.java TestMain.java [DOMAIN_NAME] [DOMAIN_NAME]" at bounding box center [387, 129] width 96 height 84
click at [379, 151] on div "test.out" at bounding box center [389, 156] width 68 height 10
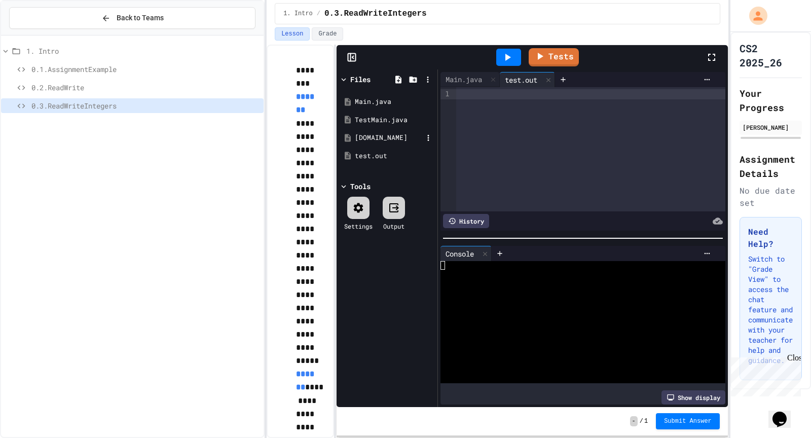
click at [373, 143] on div "[DOMAIN_NAME]" at bounding box center [387, 138] width 96 height 18
click at [517, 209] on div "* * * * *" at bounding box center [591, 149] width 270 height 124
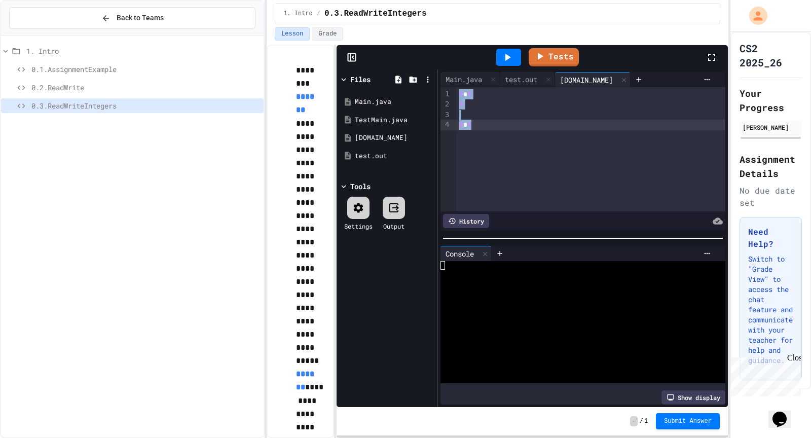
copy div "* * * * *"
click at [519, 85] on div "test.out" at bounding box center [527, 79] width 55 height 15
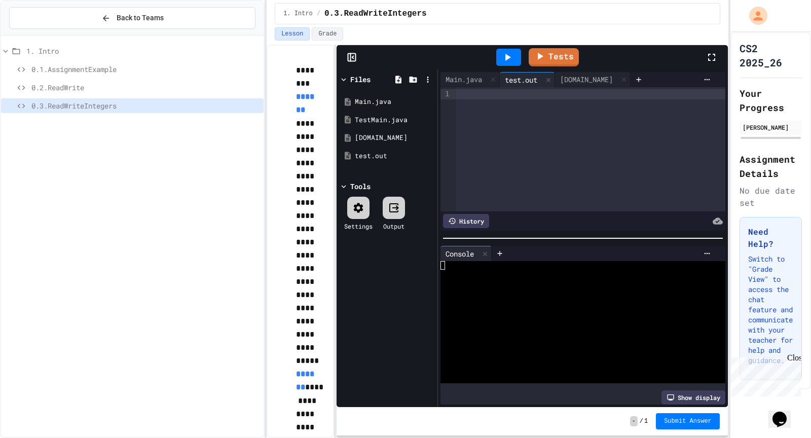
click at [509, 64] on div at bounding box center [508, 57] width 25 height 17
click at [509, 64] on div "Stop" at bounding box center [508, 57] width 47 height 19
click at [551, 199] on div at bounding box center [590, 149] width 269 height 124
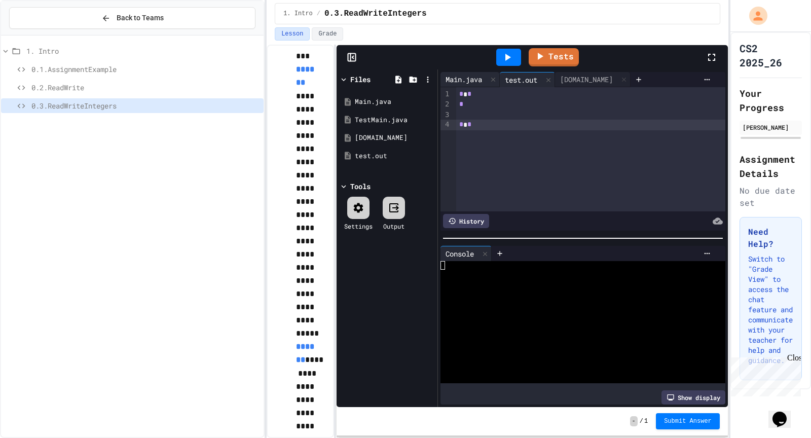
click at [456, 74] on div "Main.java" at bounding box center [463, 79] width 47 height 11
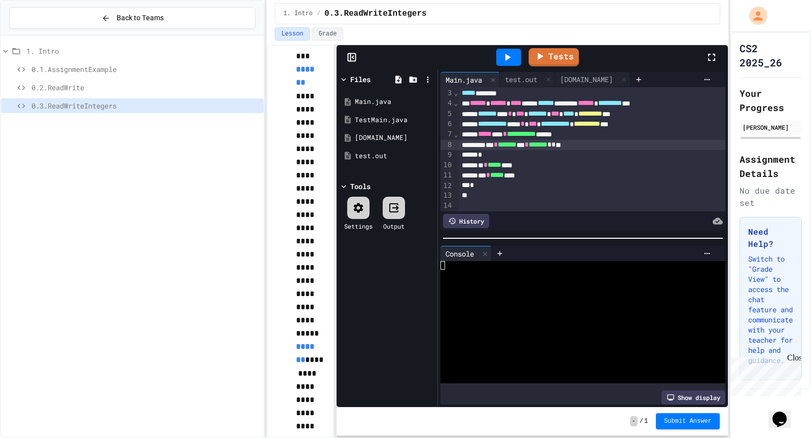
click at [505, 59] on icon at bounding box center [507, 57] width 12 height 12
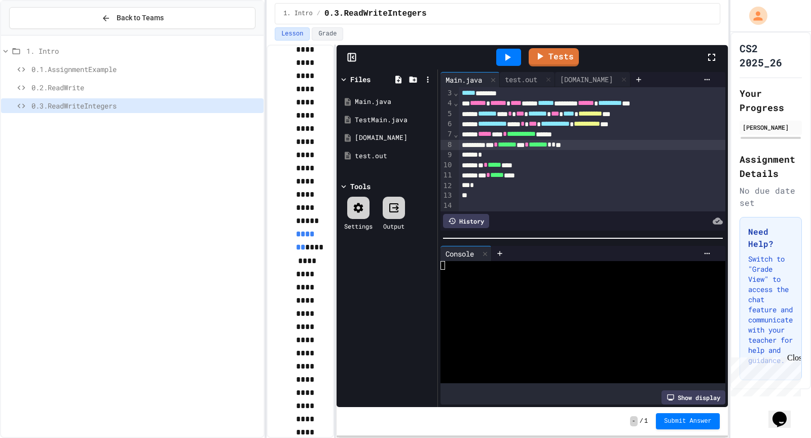
scroll to position [144, 0]
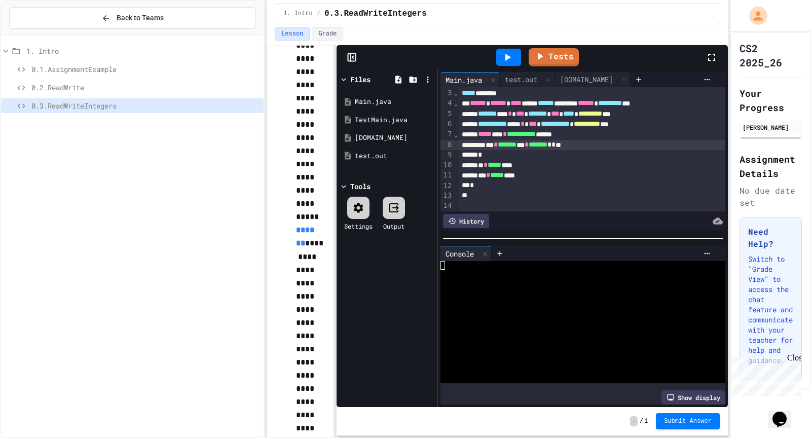
click at [551, 144] on span "*" at bounding box center [549, 144] width 4 height 7
click at [505, 60] on icon at bounding box center [507, 57] width 12 height 12
click at [533, 79] on div "test.out" at bounding box center [521, 79] width 43 height 11
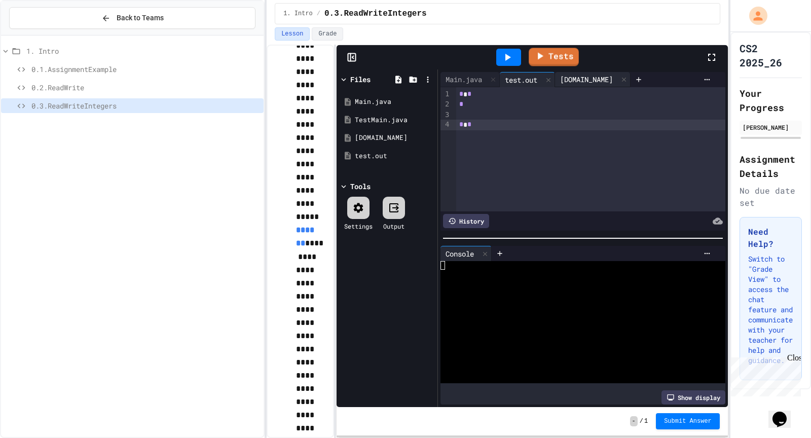
click at [563, 78] on div "[DOMAIN_NAME]" at bounding box center [586, 79] width 63 height 11
click at [533, 81] on div "test.out" at bounding box center [521, 79] width 43 height 11
click at [546, 62] on link "Tests" at bounding box center [553, 56] width 49 height 19
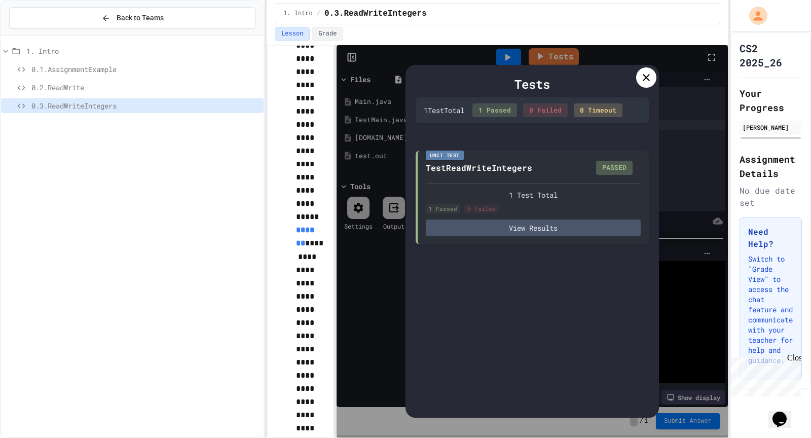
click at [647, 82] on icon at bounding box center [646, 77] width 12 height 12
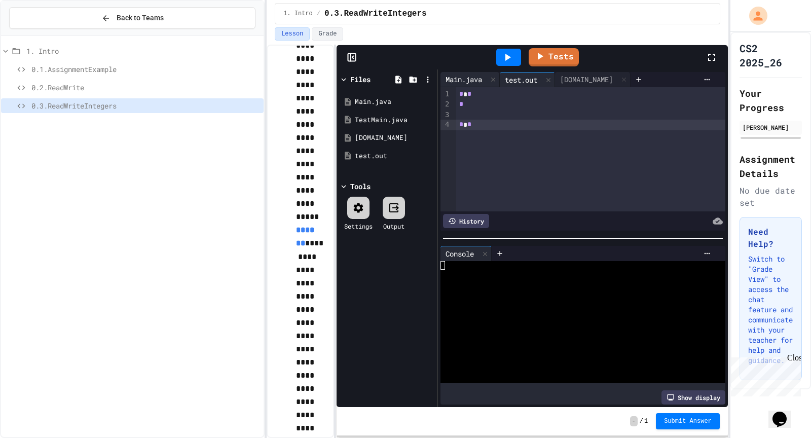
click at [465, 72] on div "Main.java" at bounding box center [469, 79] width 59 height 15
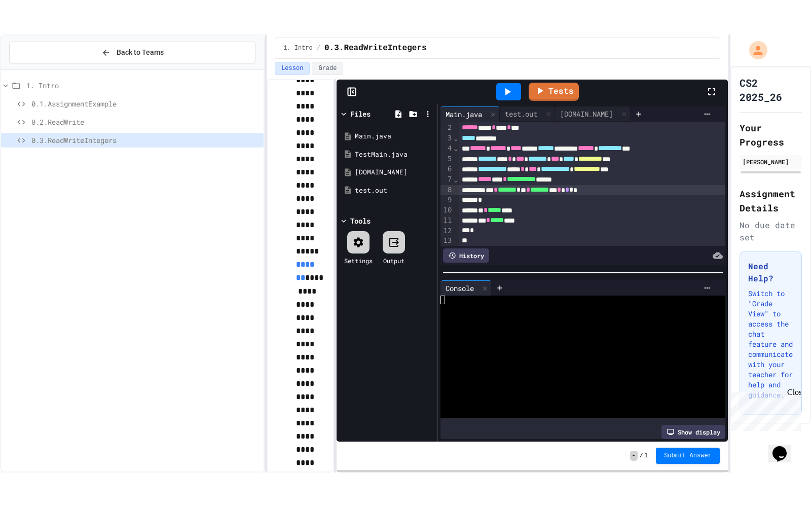
scroll to position [10, 0]
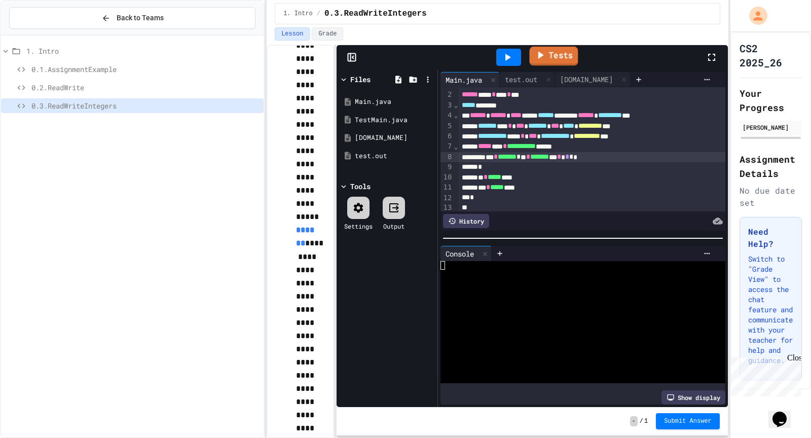
click at [546, 47] on link "Tests" at bounding box center [553, 56] width 49 height 19
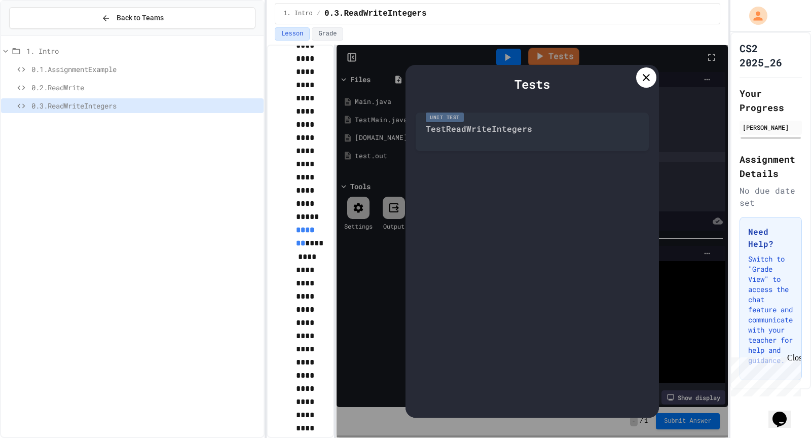
click at [546, 46] on div "Tests Unit Test TestReadWriteIntegers" at bounding box center [531, 241] width 391 height 392
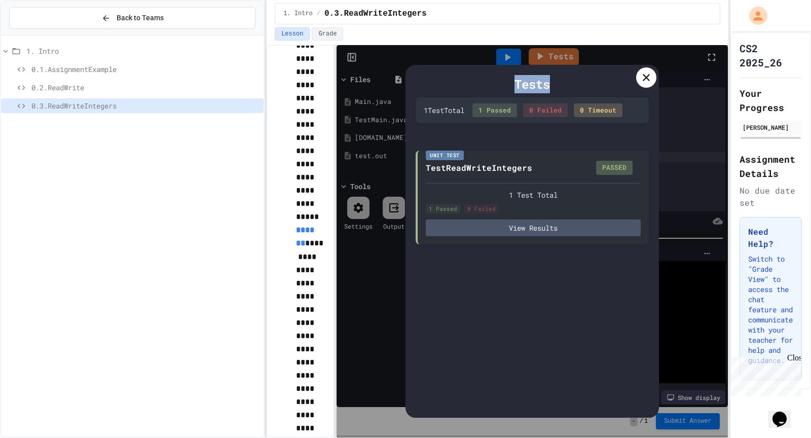
click at [647, 81] on icon at bounding box center [646, 77] width 12 height 12
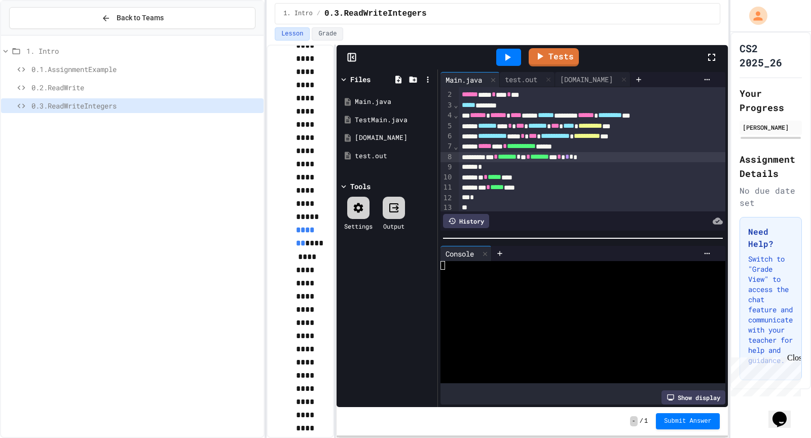
click at [211, 186] on div "1. Intro 0.1.AssignmentExample 0.2.ReadWrite 0.3.ReadWriteIntegers" at bounding box center [132, 237] width 262 height 394
click at [711, 59] on icon at bounding box center [711, 57] width 12 height 12
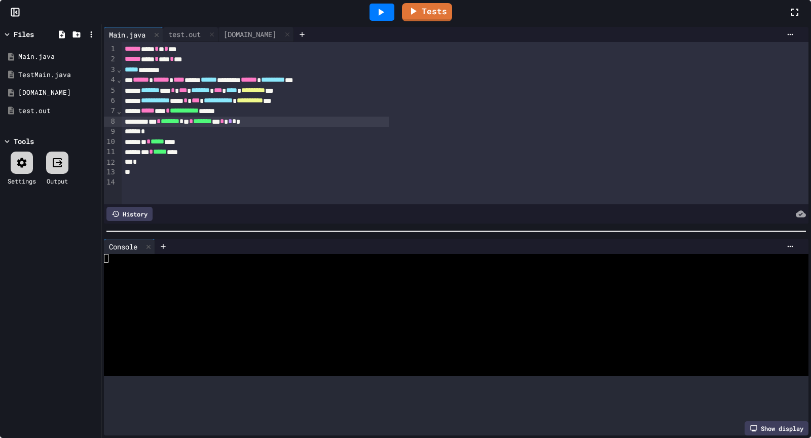
scroll to position [0, 0]
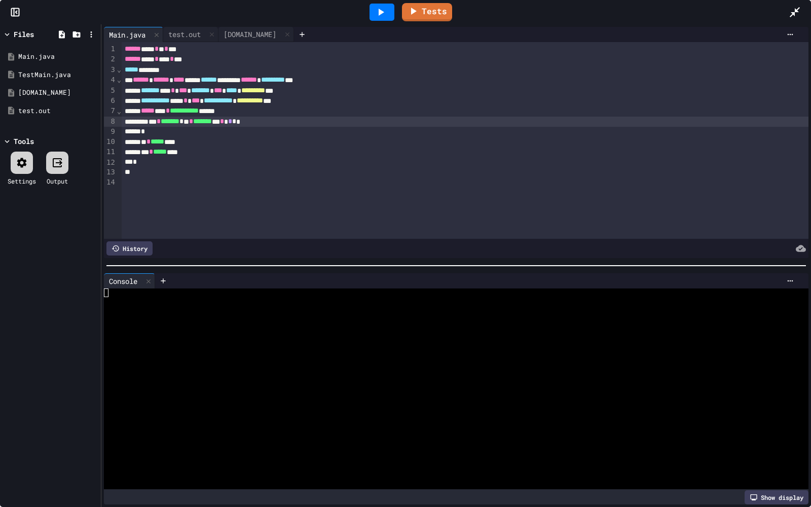
click at [459, 157] on div "*** * ***** ***" at bounding box center [465, 152] width 686 height 10
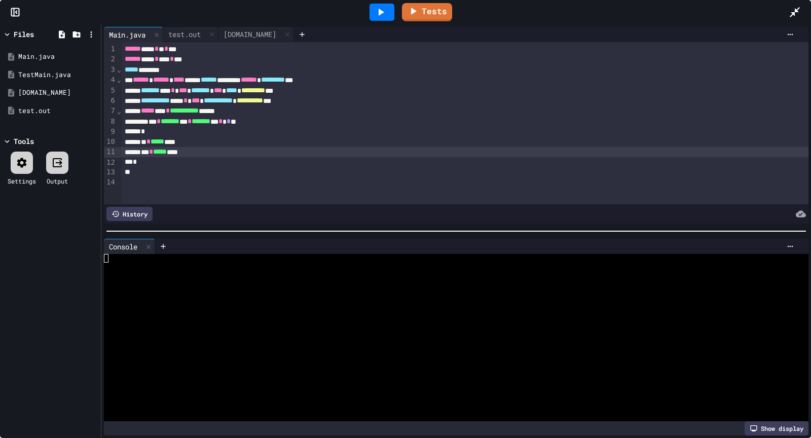
scroll to position [144, 0]
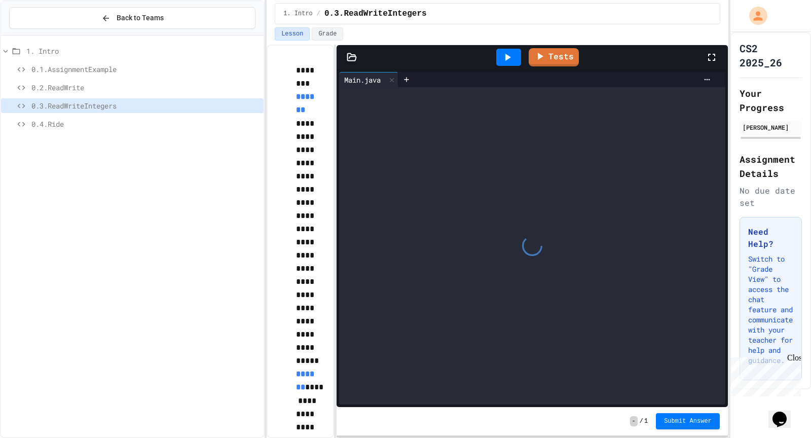
click at [132, 135] on div "1. Intro 0.1.AssignmentExample 0.2.ReadWrite 0.3.ReadWriteIntegers 0.4.Ride" at bounding box center [132, 89] width 262 height 99
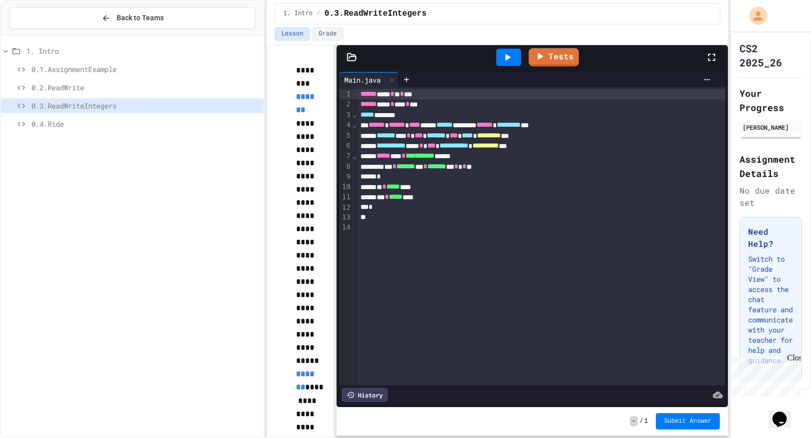
click at [132, 131] on div "0.4.Ride" at bounding box center [132, 126] width 262 height 18
click at [131, 125] on span "0.4.Ride" at bounding box center [145, 124] width 228 height 11
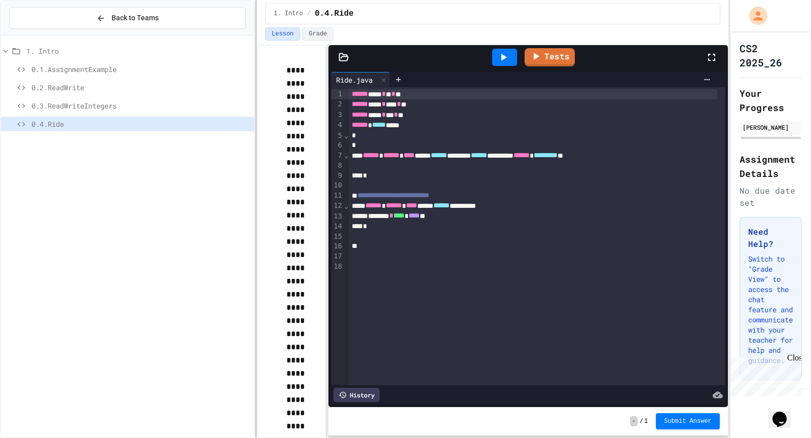
click at [166, 124] on div "**********" at bounding box center [405, 219] width 811 height 438
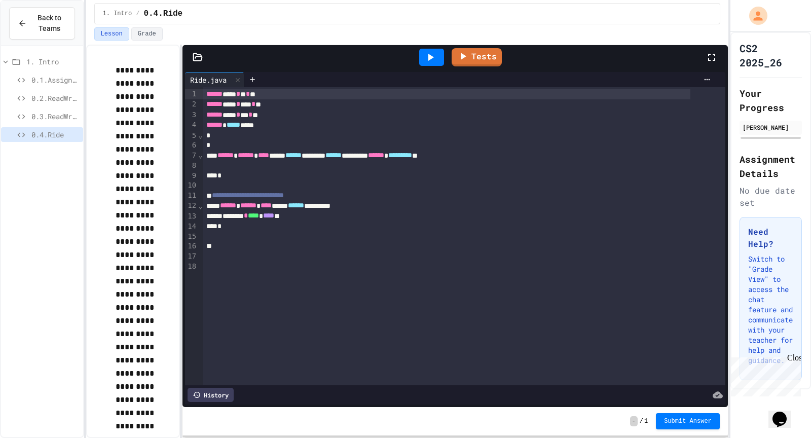
click at [53, 127] on div "**********" at bounding box center [405, 219] width 811 height 438
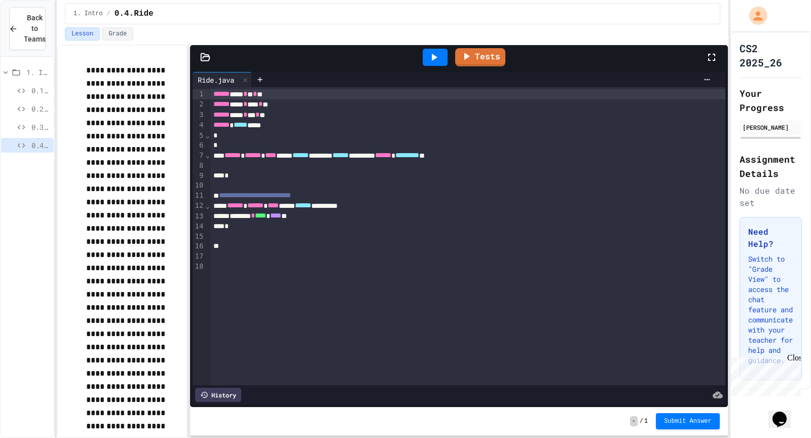
click at [254, 153] on div "**********" at bounding box center [392, 241] width 671 height 393
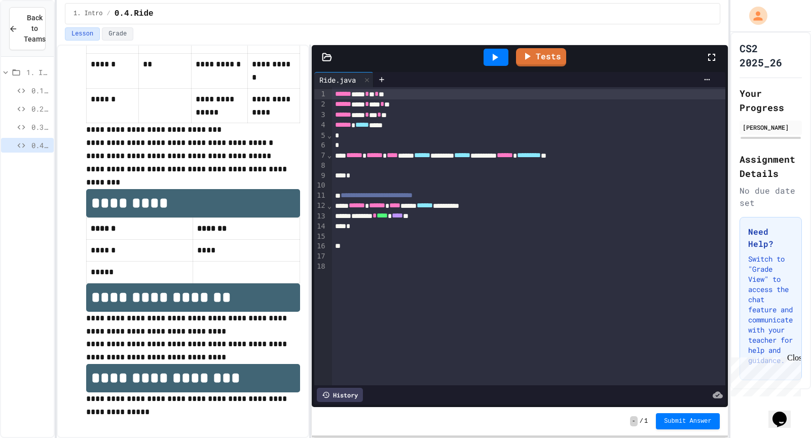
scroll to position [379, 0]
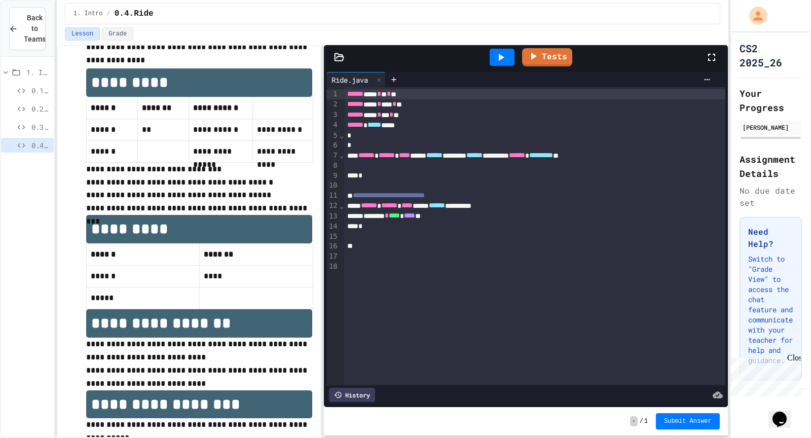
click at [321, 166] on div "**********" at bounding box center [392, 241] width 671 height 393
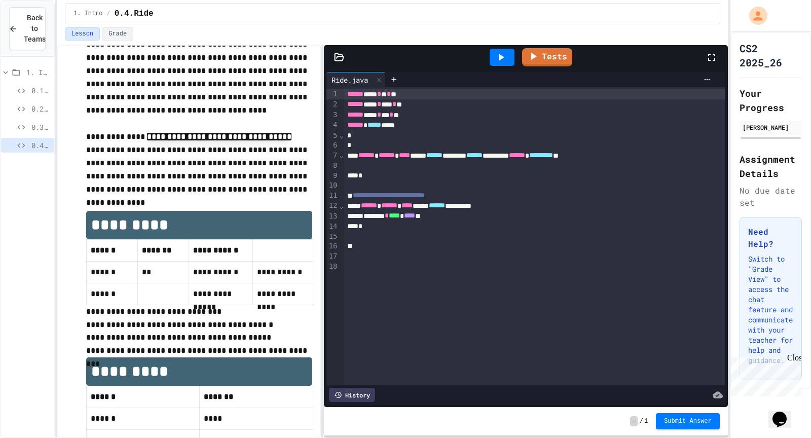
scroll to position [236, 0]
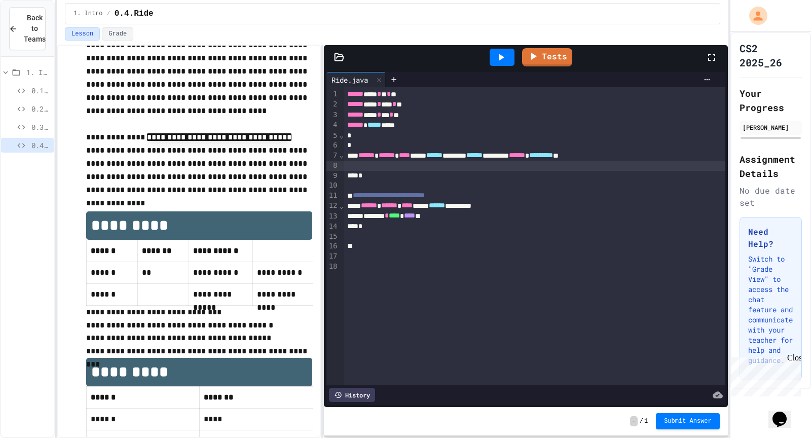
click at [410, 167] on div at bounding box center [534, 166] width 381 height 10
click at [335, 53] on icon at bounding box center [338, 56] width 9 height 7
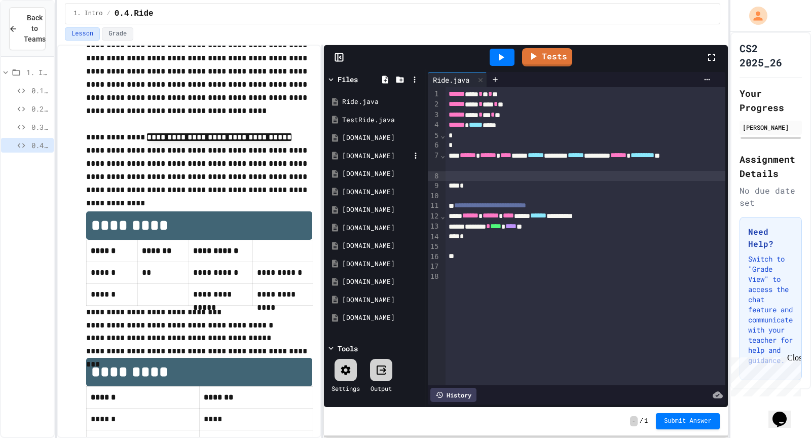
click at [379, 159] on div "ride1.in" at bounding box center [376, 156] width 68 height 10
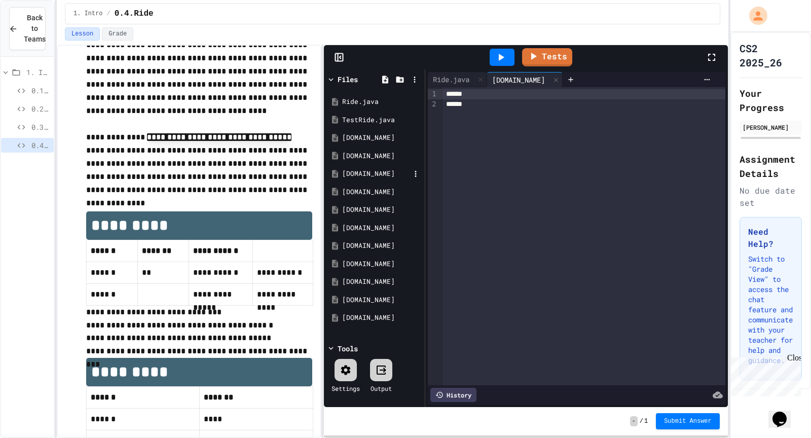
click at [380, 169] on div "ride10.in" at bounding box center [376, 174] width 68 height 10
click at [552, 78] on icon at bounding box center [555, 79] width 7 height 7
click at [535, 78] on div "ride10.in" at bounding box center [518, 79] width 63 height 11
click at [552, 79] on icon at bounding box center [555, 80] width 7 height 7
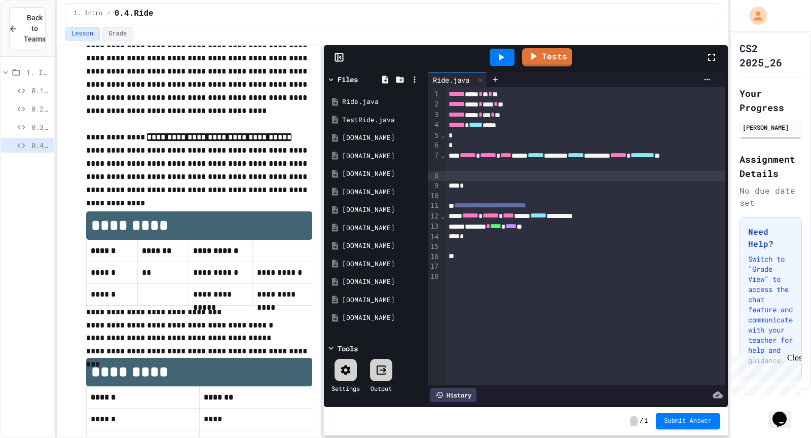
click at [516, 176] on div at bounding box center [585, 176] width 280 height 10
click at [385, 143] on div "ride.in" at bounding box center [374, 138] width 96 height 18
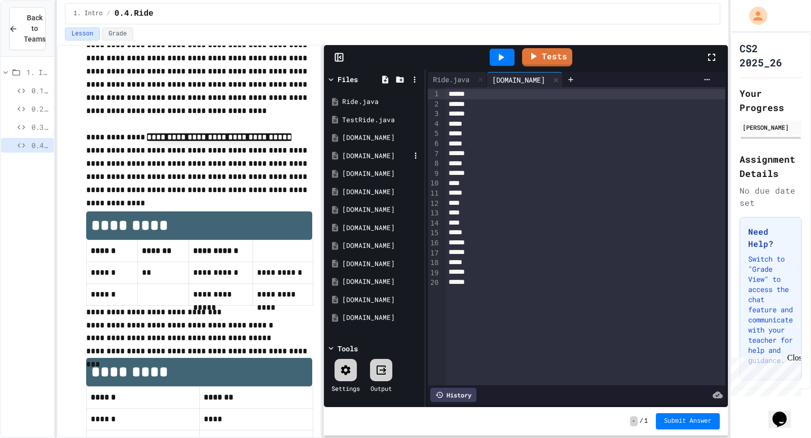
click at [355, 148] on div "ride1.in" at bounding box center [374, 156] width 96 height 18
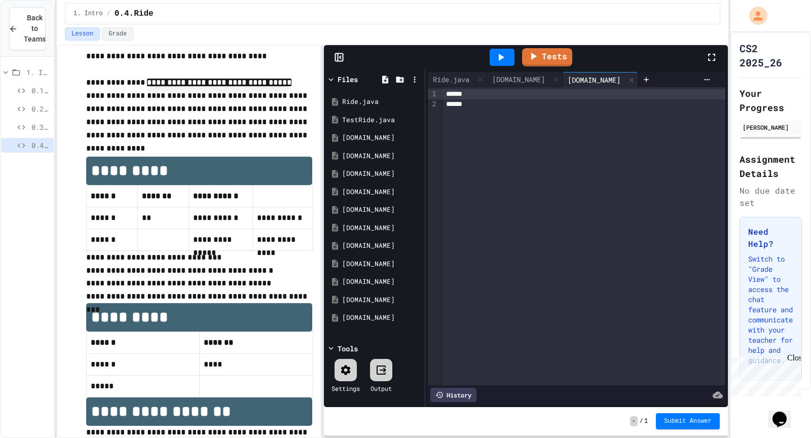
scroll to position [299, 0]
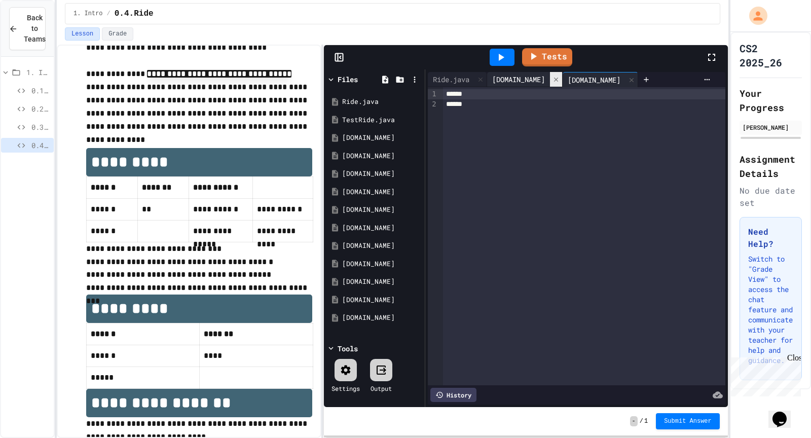
click at [552, 76] on icon at bounding box center [555, 79] width 7 height 7
click at [531, 74] on div "ride1.in" at bounding box center [518, 79] width 63 height 11
click at [550, 79] on div at bounding box center [556, 79] width 12 height 15
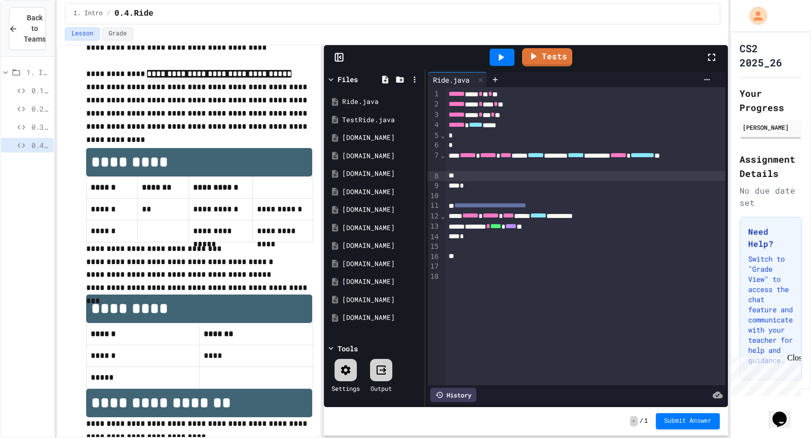
click at [478, 175] on div at bounding box center [585, 176] width 280 height 10
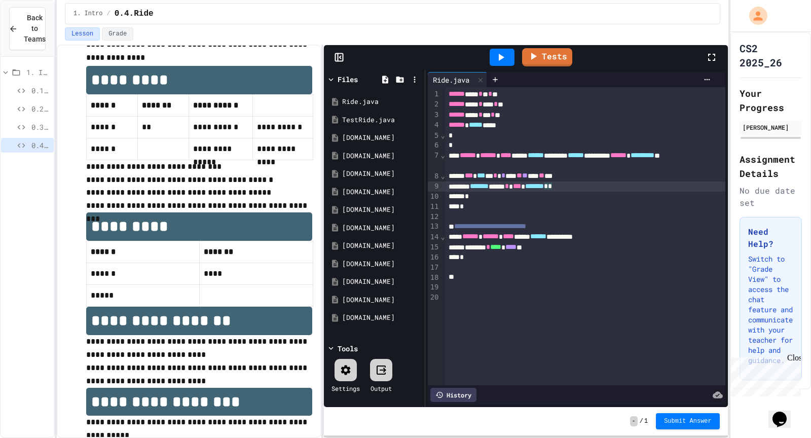
scroll to position [380, 0]
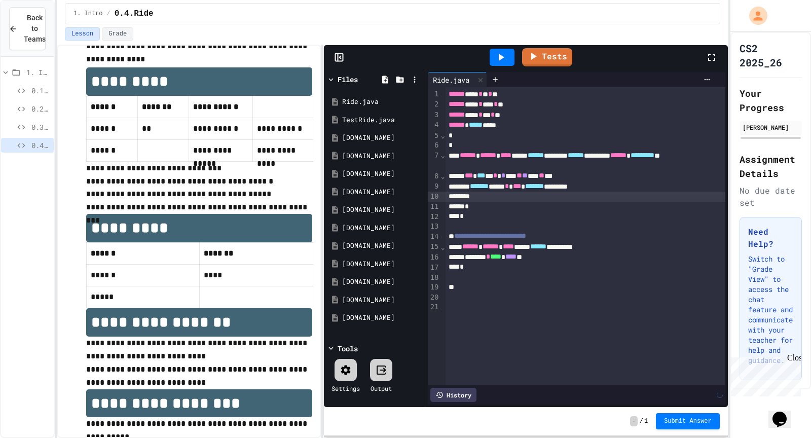
click at [490, 193] on div at bounding box center [585, 197] width 280 height 10
click at [483, 190] on div "******* **** * *** ******* *********" at bounding box center [585, 186] width 280 height 10
click at [655, 195] on div at bounding box center [585, 197] width 280 height 10
click at [649, 185] on div "******* **** * *** ******* *********" at bounding box center [585, 186] width 280 height 10
copy div "******* **** * *** ******* *********"
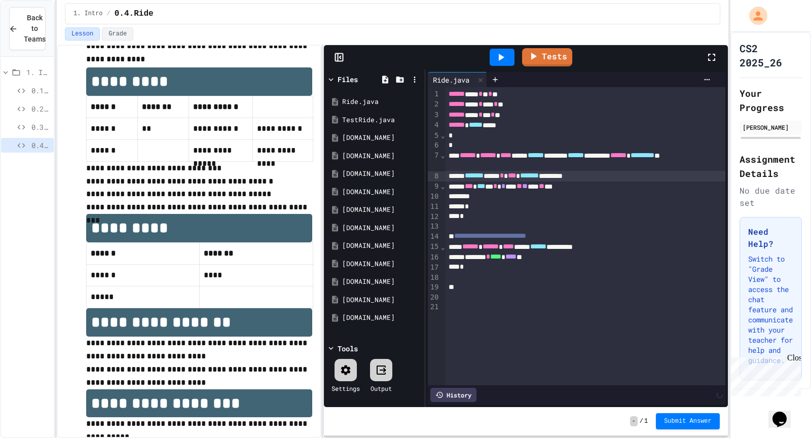
click at [633, 206] on div "*" at bounding box center [585, 207] width 280 height 10
click at [632, 199] on div at bounding box center [585, 197] width 280 height 10
click at [634, 183] on div "*** * *** * * * *** ** ** *** ** * *" at bounding box center [585, 186] width 280 height 10
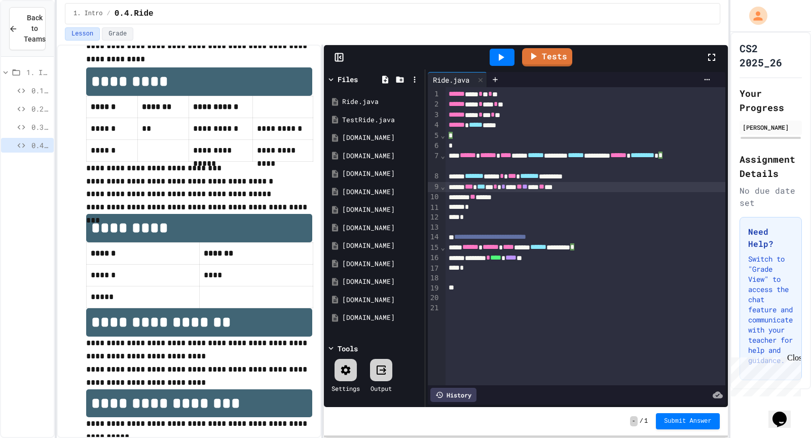
click at [636, 174] on div "******* **** * *** ******* *********" at bounding box center [585, 176] width 280 height 10
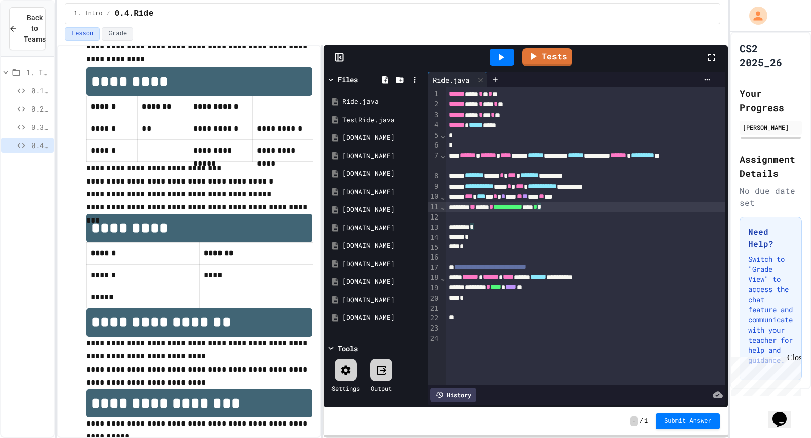
click at [586, 204] on div "**********" at bounding box center [585, 207] width 280 height 10
click at [499, 216] on div "**********" at bounding box center [585, 217] width 280 height 10
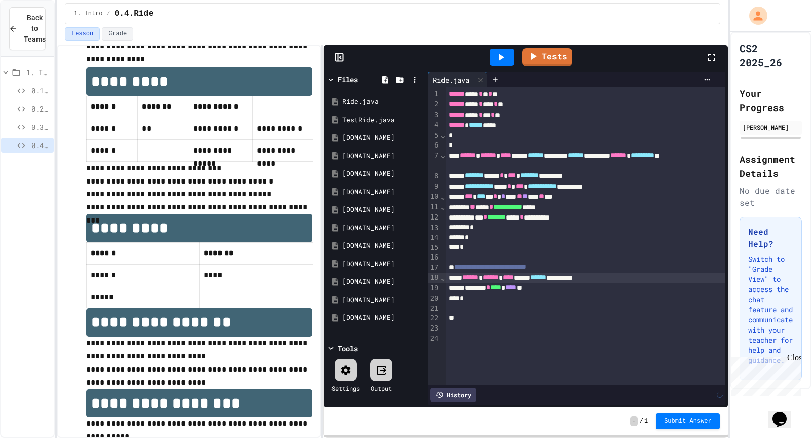
click at [499, 276] on span "******" at bounding box center [490, 277] width 16 height 7
click at [530, 188] on div "**********" at bounding box center [585, 186] width 280 height 10
click at [500, 217] on div "**********" at bounding box center [585, 217] width 280 height 10
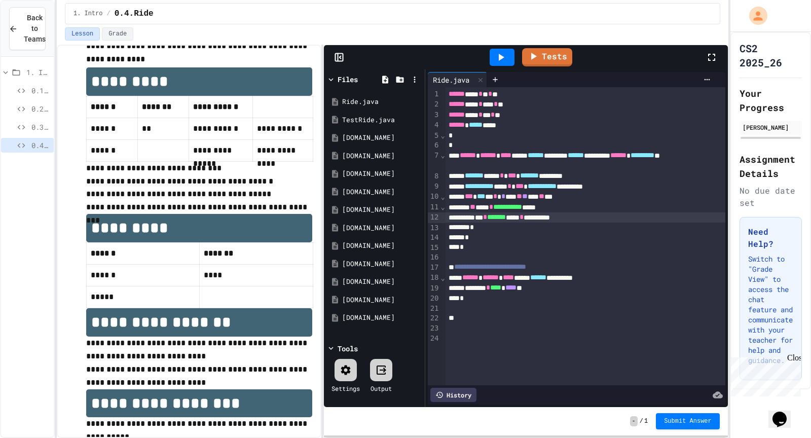
click at [501, 57] on icon at bounding box center [502, 57] width 6 height 7
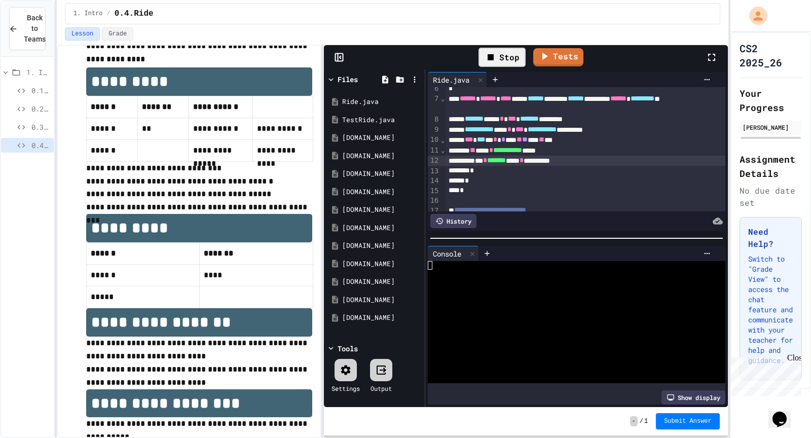
scroll to position [59, 0]
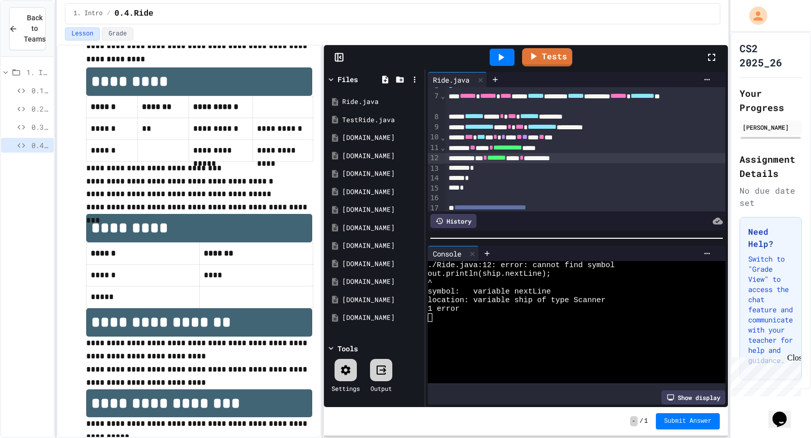
click at [549, 157] on div "**********" at bounding box center [585, 158] width 280 height 10
click at [596, 156] on div "*** * ******* * **** * ******** * *" at bounding box center [585, 158] width 280 height 10
click at [503, 55] on icon at bounding box center [500, 57] width 12 height 12
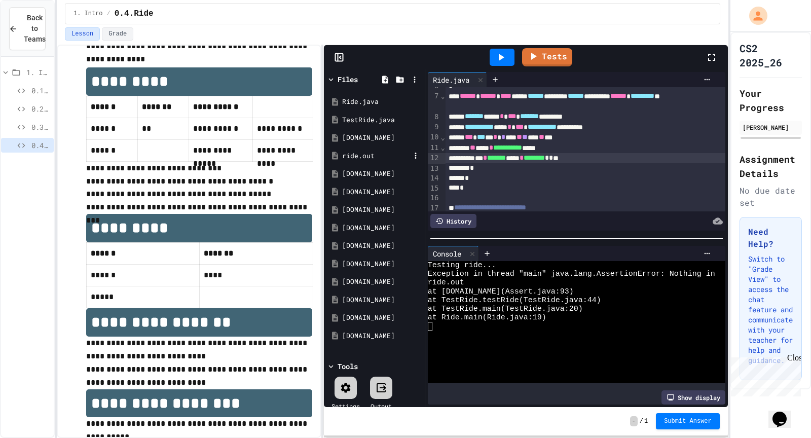
click at [368, 151] on div "ride.out" at bounding box center [376, 156] width 68 height 10
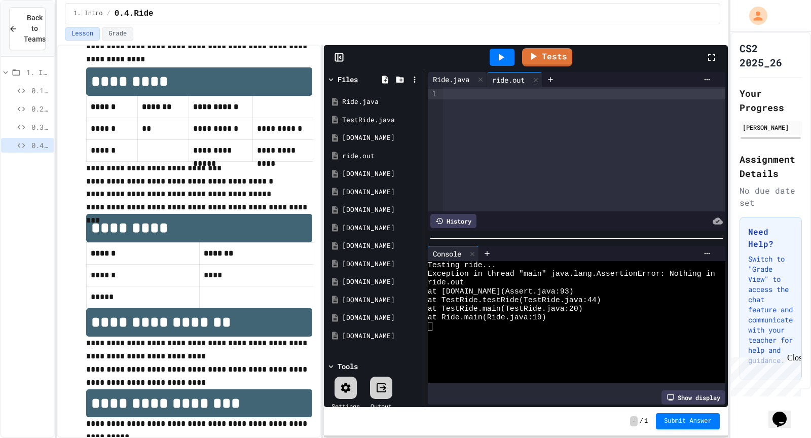
click at [440, 77] on div "Ride.java" at bounding box center [451, 79] width 47 height 11
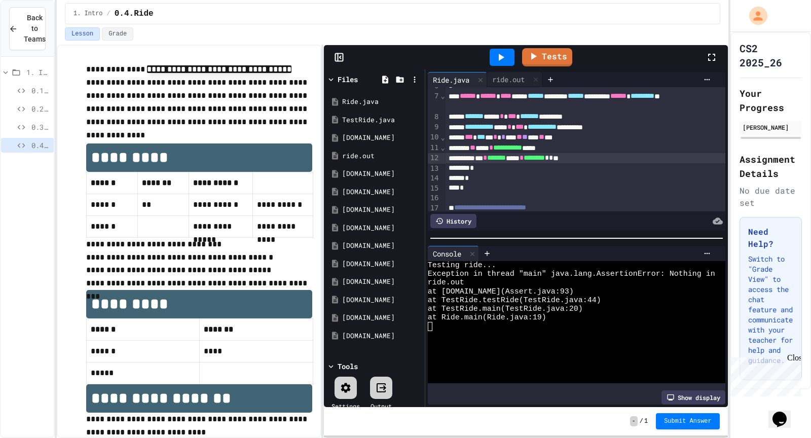
scroll to position [300, 0]
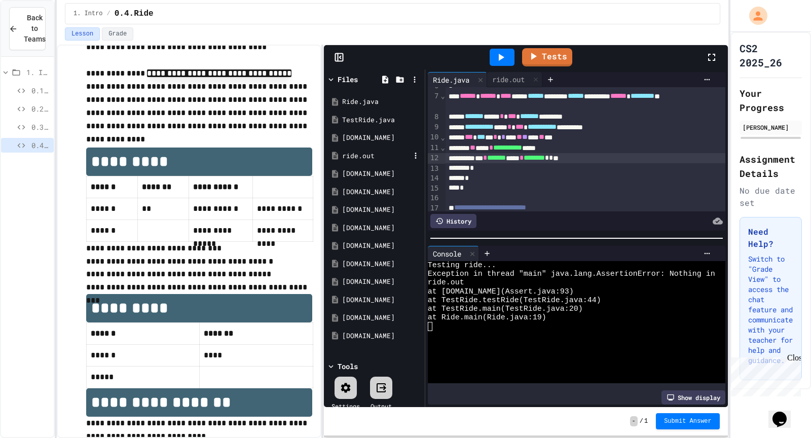
click at [348, 151] on div "ride.out" at bounding box center [376, 156] width 68 height 10
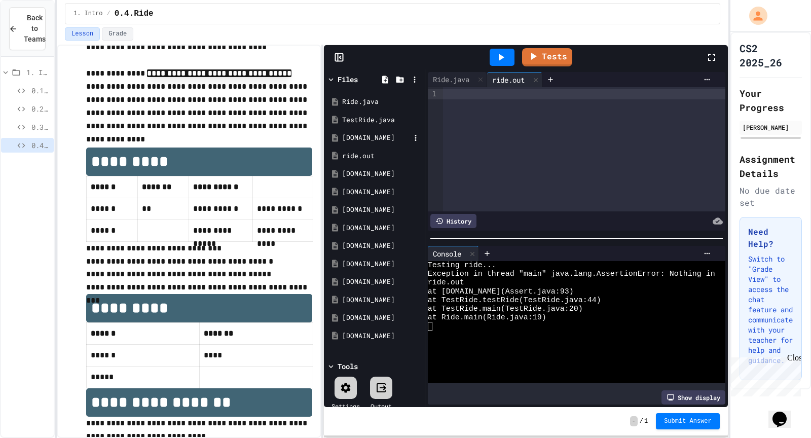
click at [349, 144] on div "ride.in" at bounding box center [374, 138] width 96 height 18
click at [501, 80] on div "ride.out" at bounding box center [508, 79] width 43 height 11
click at [448, 82] on div "Ride.java" at bounding box center [451, 79] width 47 height 11
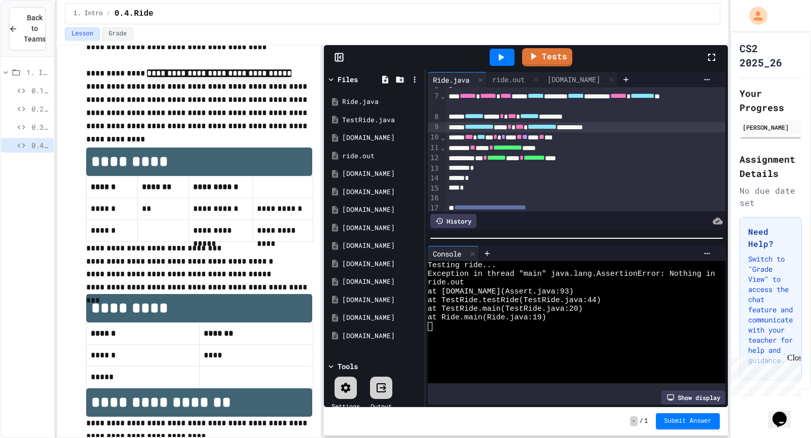
click at [531, 126] on div "**********" at bounding box center [585, 127] width 280 height 10
click at [499, 155] on div "*** * ******* ***** * ******** ****" at bounding box center [585, 158] width 280 height 10
click at [511, 154] on span "*******" at bounding box center [501, 157] width 19 height 7
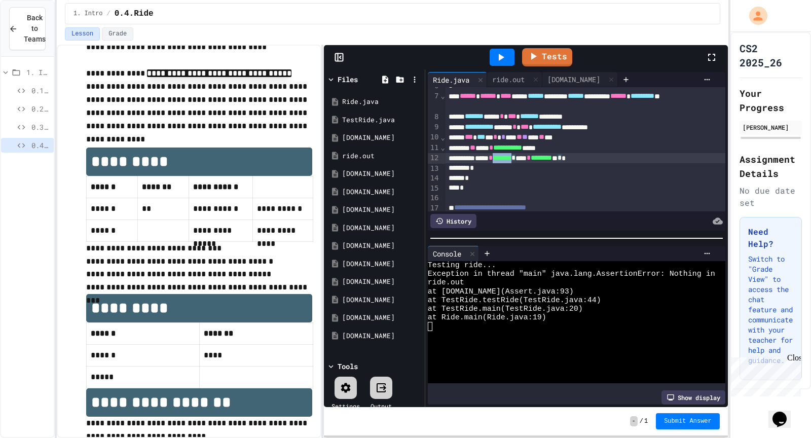
click at [511, 154] on span "*******" at bounding box center [501, 157] width 19 height 7
